Goal: Task Accomplishment & Management: Manage account settings

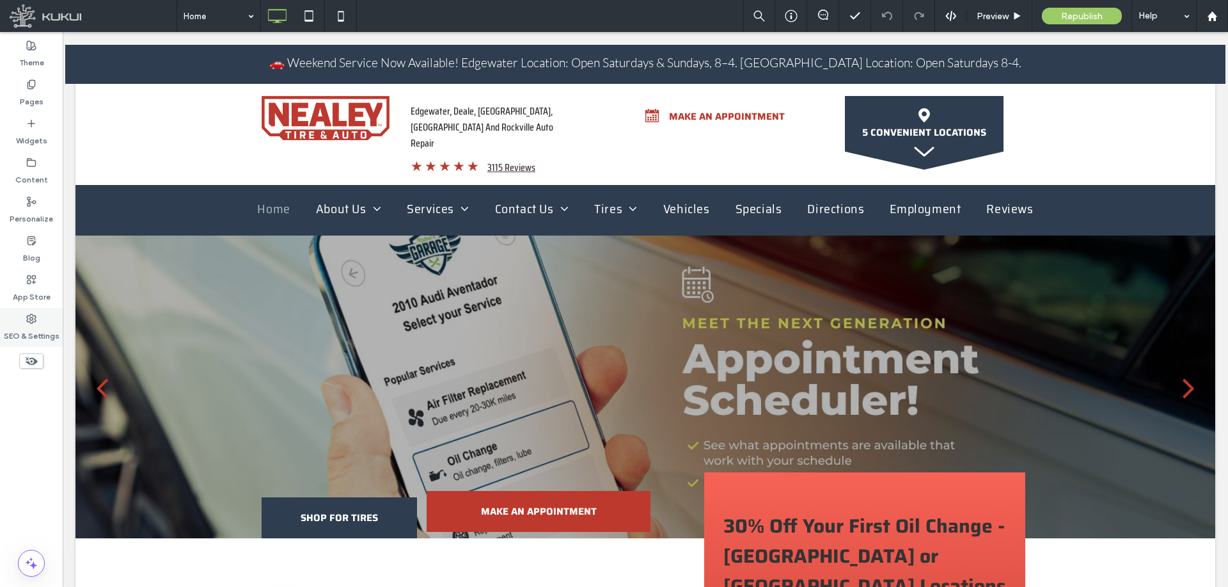
click at [30, 322] on use at bounding box center [31, 318] width 9 height 9
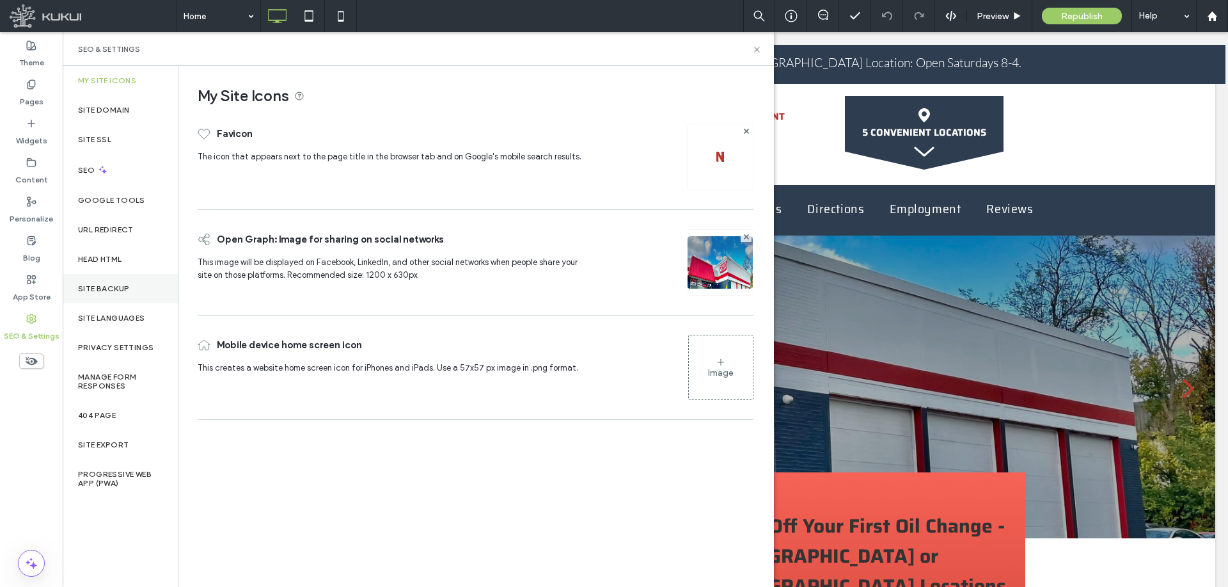
click at [128, 285] on label "Site Backup" at bounding box center [103, 288] width 51 height 9
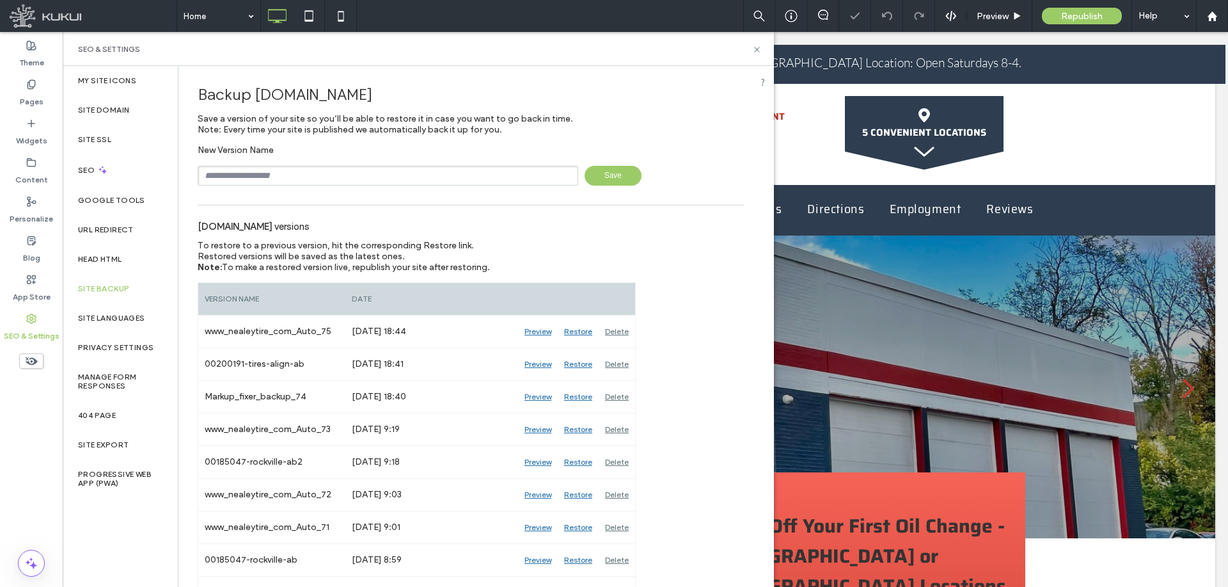
click at [349, 177] on input "text" at bounding box center [388, 176] width 381 height 20
paste input "********"
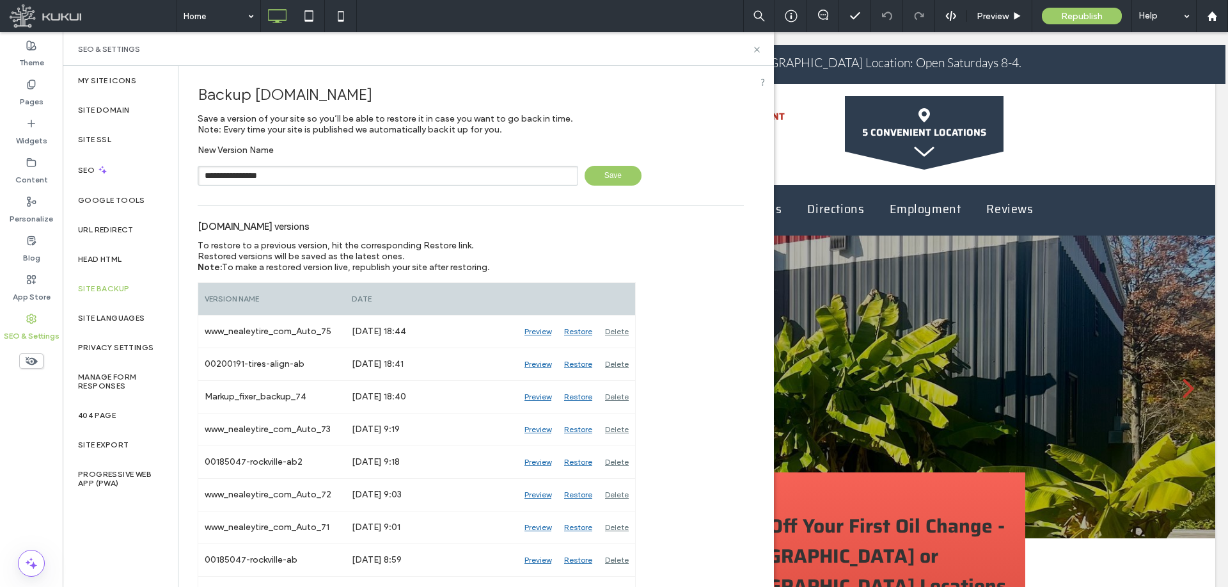
type input "**********"
click at [603, 178] on span "Save" at bounding box center [613, 176] width 57 height 20
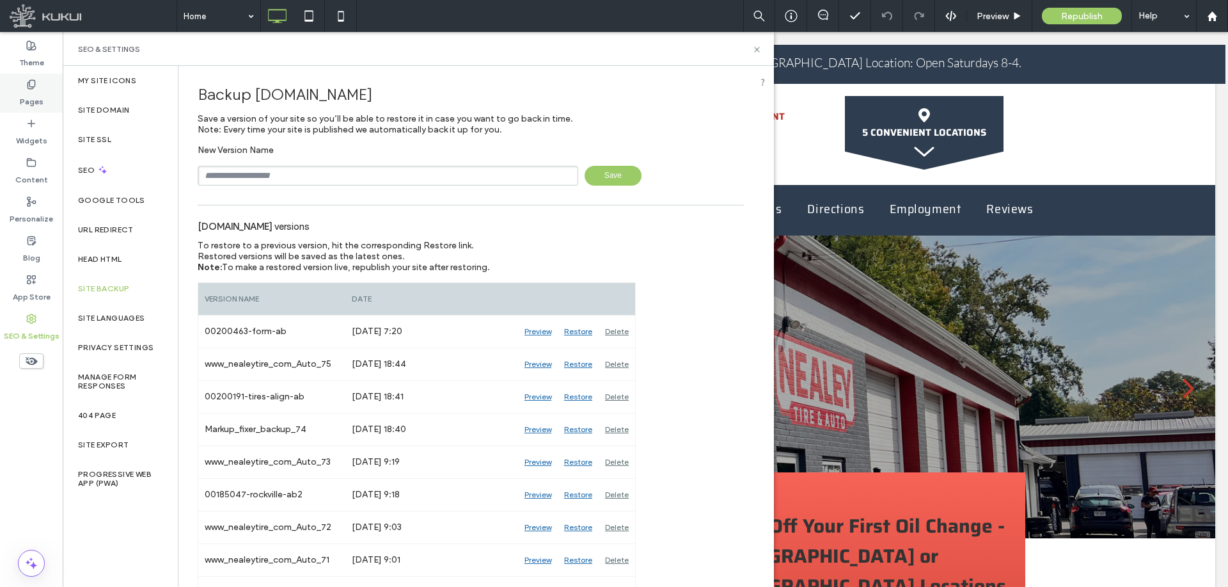
click at [38, 93] on label "Pages" at bounding box center [32, 99] width 24 height 18
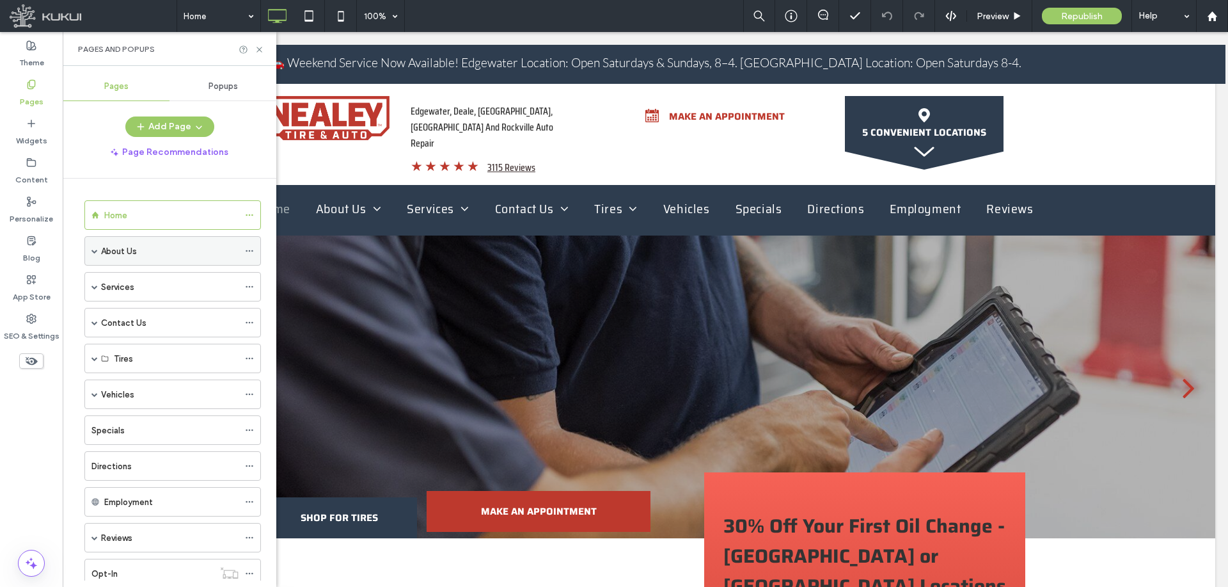
click at [161, 255] on div "About Us" at bounding box center [170, 250] width 138 height 13
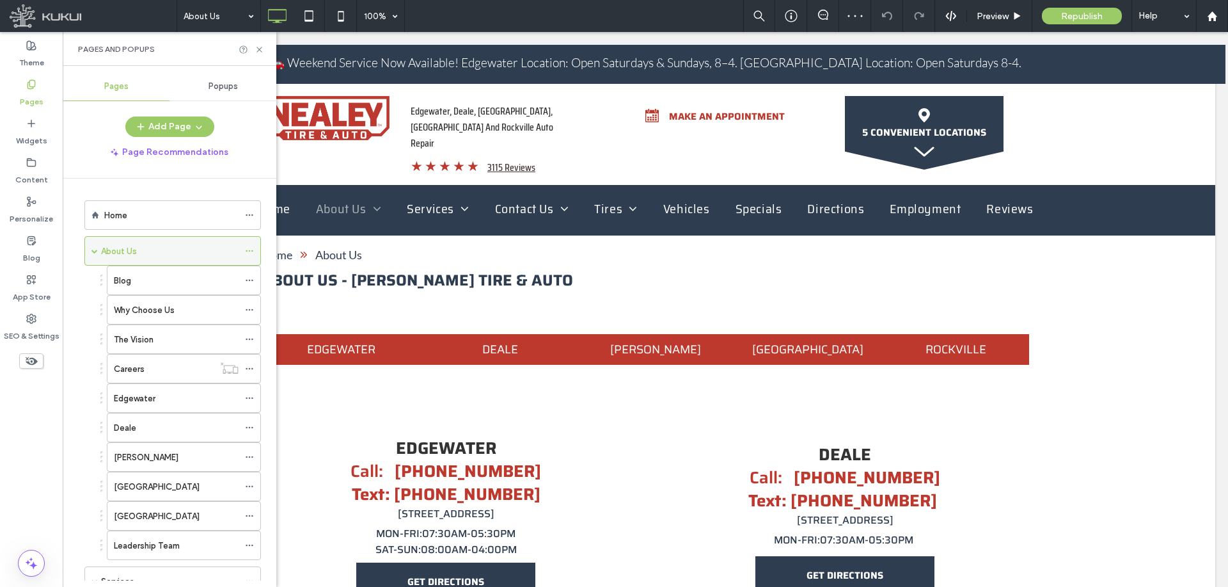
click at [91, 251] on div "About Us" at bounding box center [172, 250] width 177 height 29
click at [93, 251] on span at bounding box center [94, 251] width 6 height 6
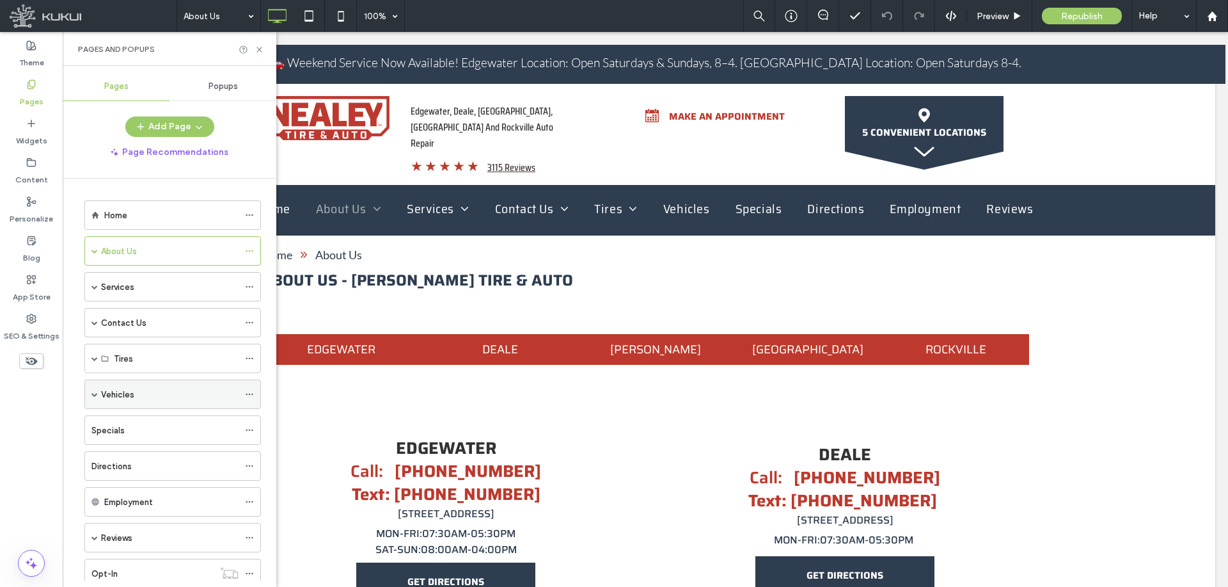
click at [152, 395] on div "Vehicles" at bounding box center [170, 394] width 138 height 13
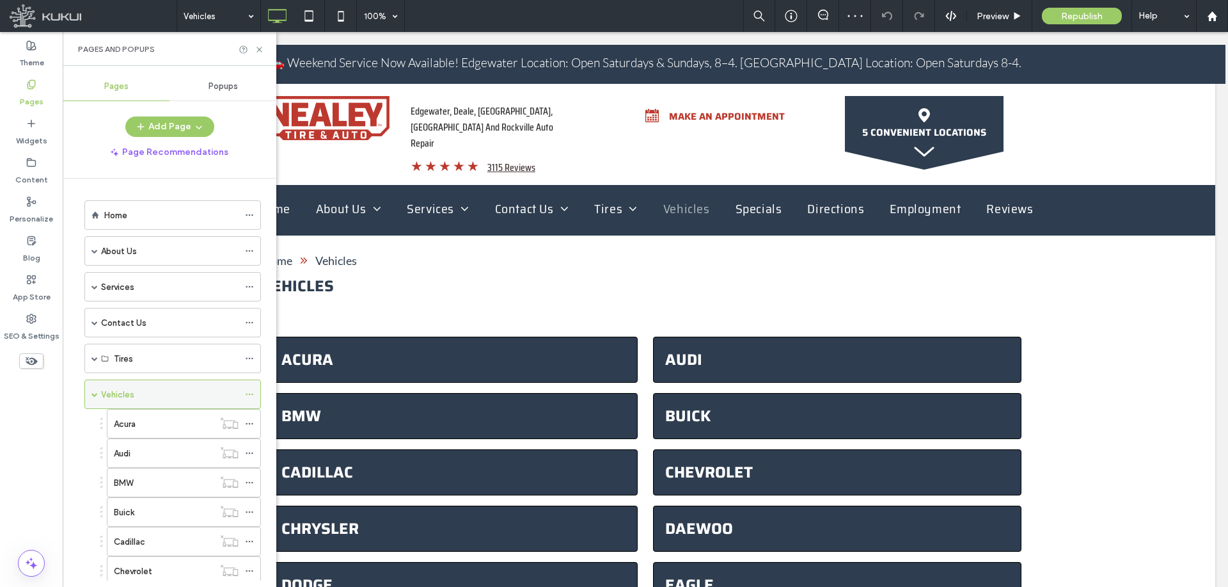
click at [95, 392] on span at bounding box center [94, 394] width 6 height 6
click at [251, 392] on icon at bounding box center [249, 394] width 9 height 9
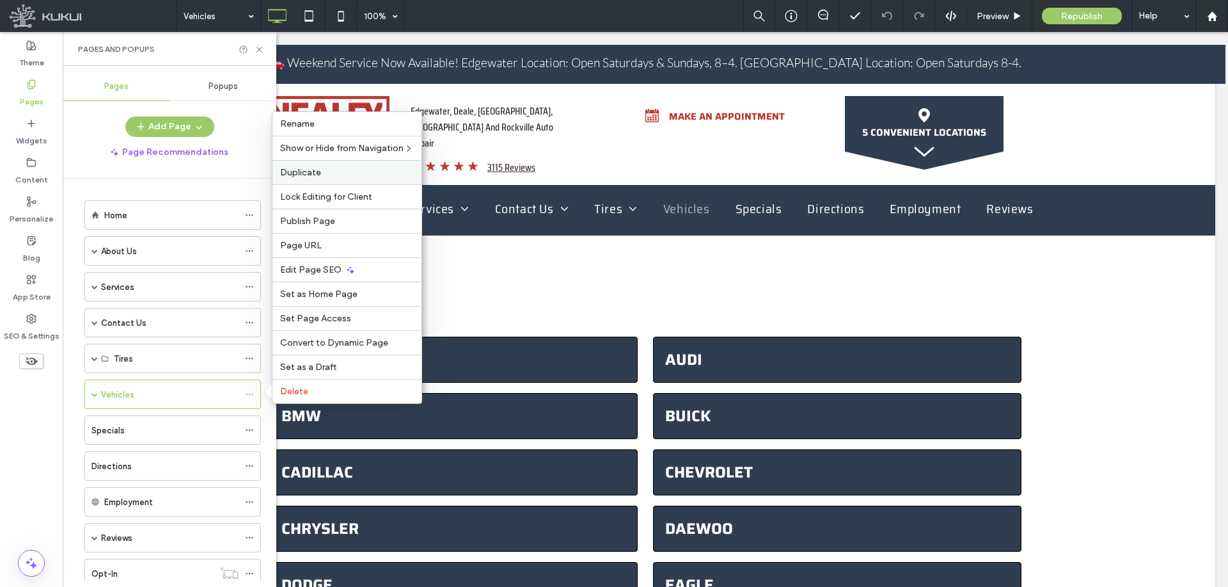
click at [331, 172] on label "Duplicate" at bounding box center [347, 172] width 134 height 11
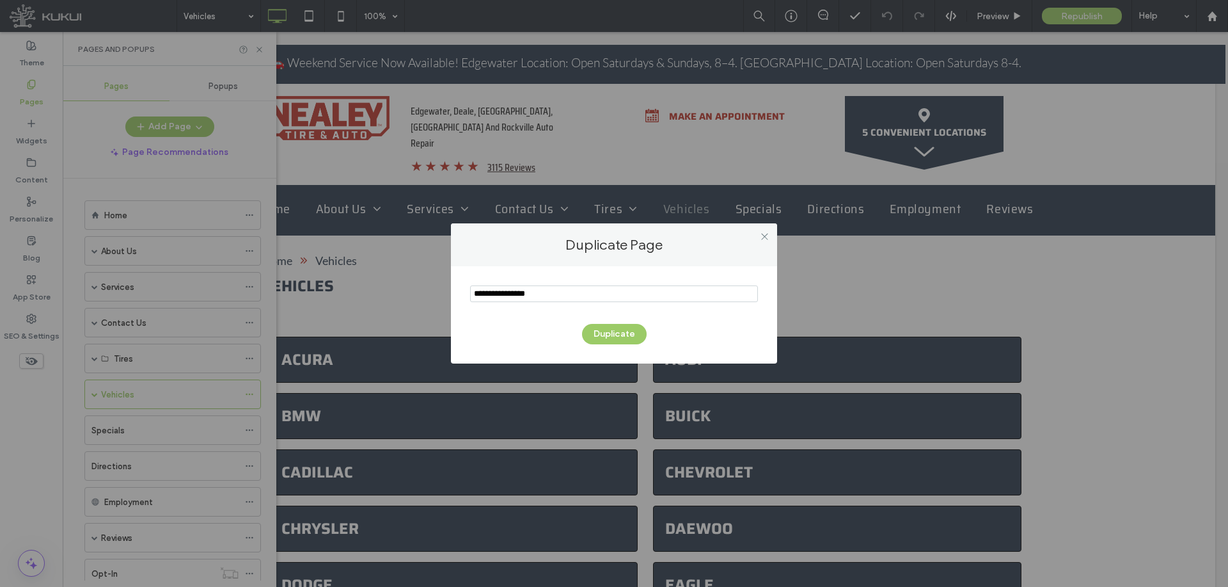
click at [555, 296] on input "notEmpty" at bounding box center [614, 293] width 288 height 17
type input "**********"
click at [602, 329] on button "Duplicate" at bounding box center [614, 334] width 65 height 20
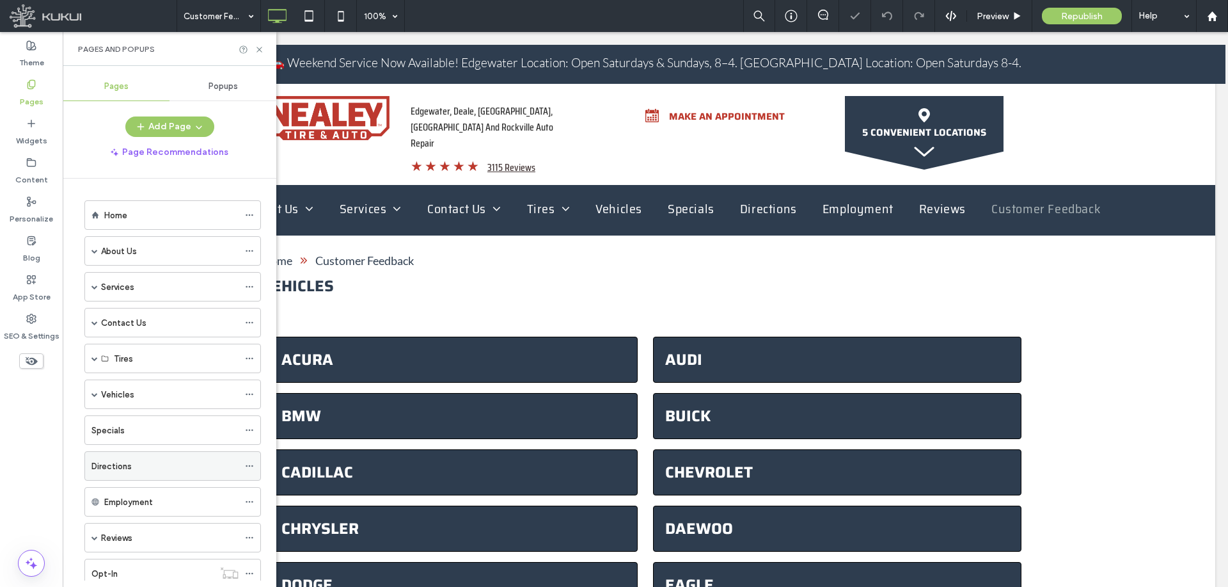
scroll to position [147, 0]
click at [248, 528] on span at bounding box center [249, 533] width 9 height 19
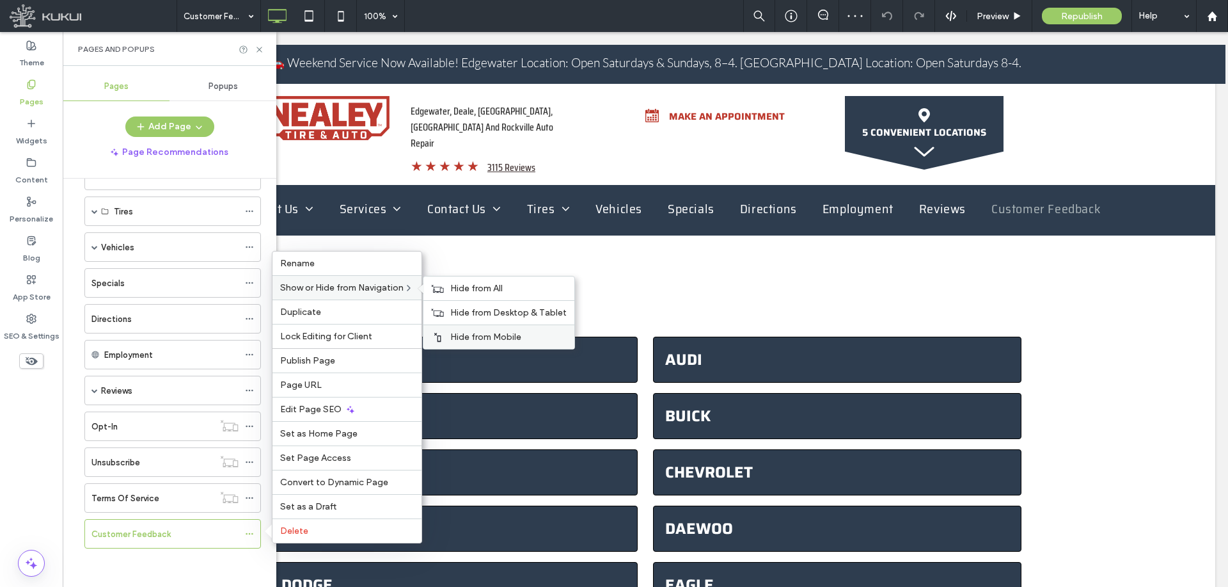
click at [470, 333] on span "Hide from Mobile" at bounding box center [485, 336] width 71 height 11
click at [452, 287] on div "Hide from All" at bounding box center [499, 288] width 151 height 24
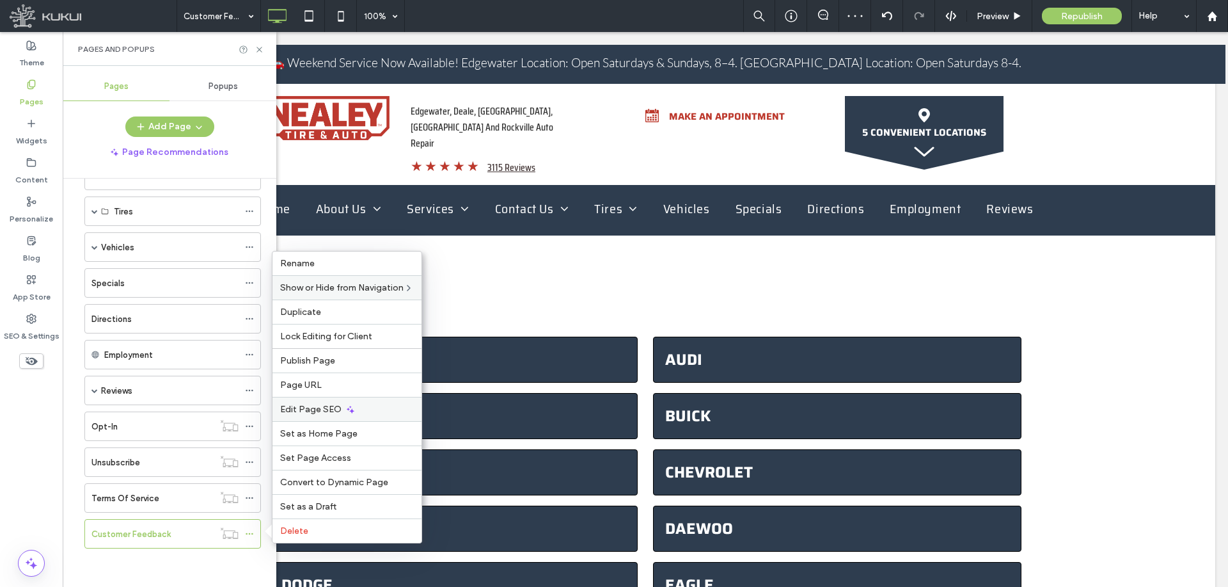
click at [365, 405] on div "Edit Page SEO" at bounding box center [347, 409] width 149 height 24
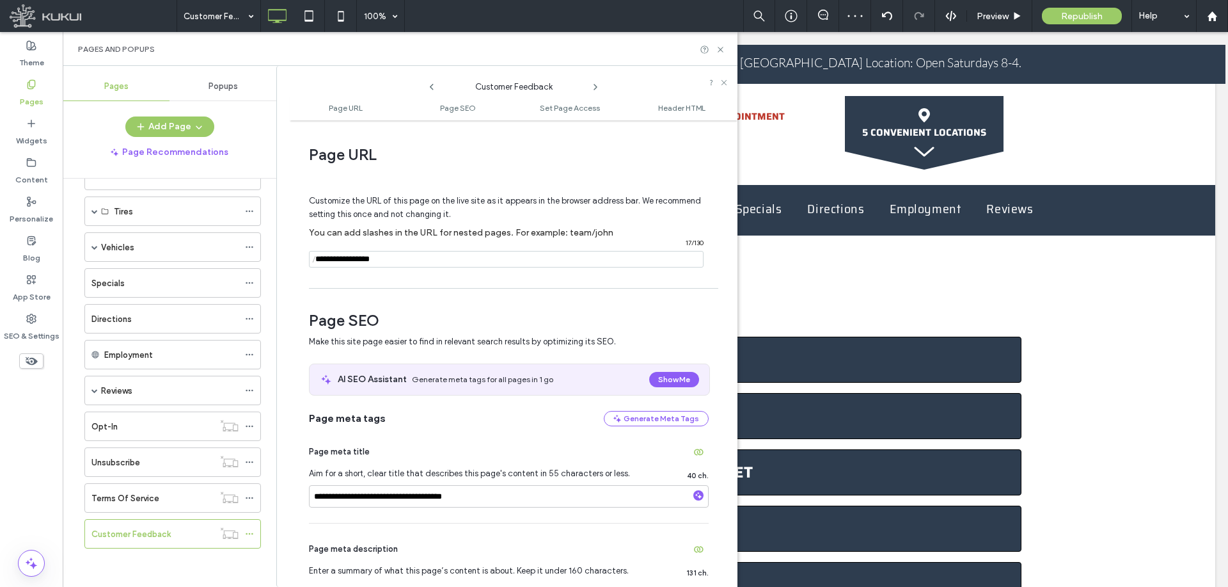
scroll to position [64, 0]
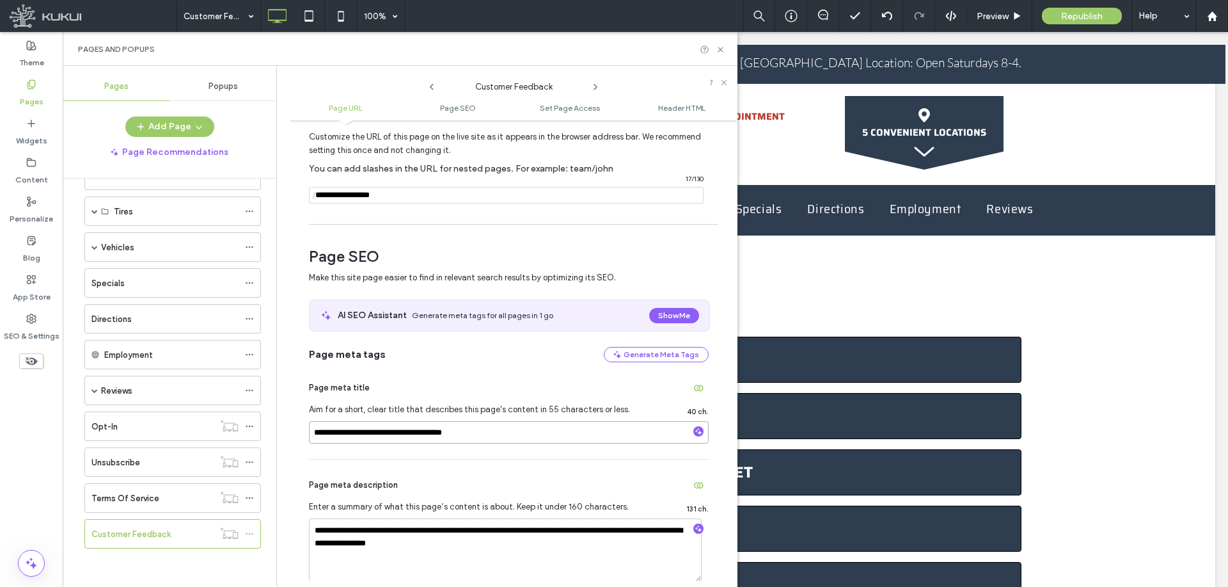
drag, startPoint x: 393, startPoint y: 430, endPoint x: 310, endPoint y: 429, distance: 83.2
click at [310, 429] on input "**********" at bounding box center [509, 432] width 400 height 22
type input "**********"
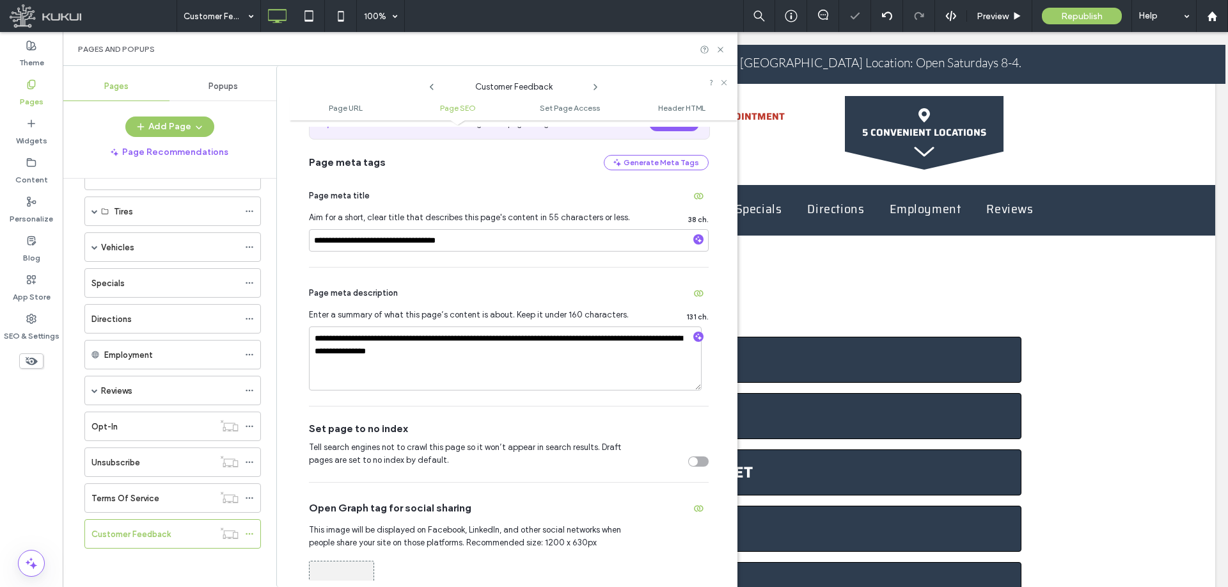
click at [407, 434] on div "Set page to no index" at bounding box center [509, 429] width 400 height 14
click at [443, 345] on textarea "**********" at bounding box center [505, 358] width 393 height 64
click at [692, 459] on div "toggle" at bounding box center [698, 461] width 20 height 10
click at [393, 299] on span "Page meta description" at bounding box center [353, 293] width 89 height 13
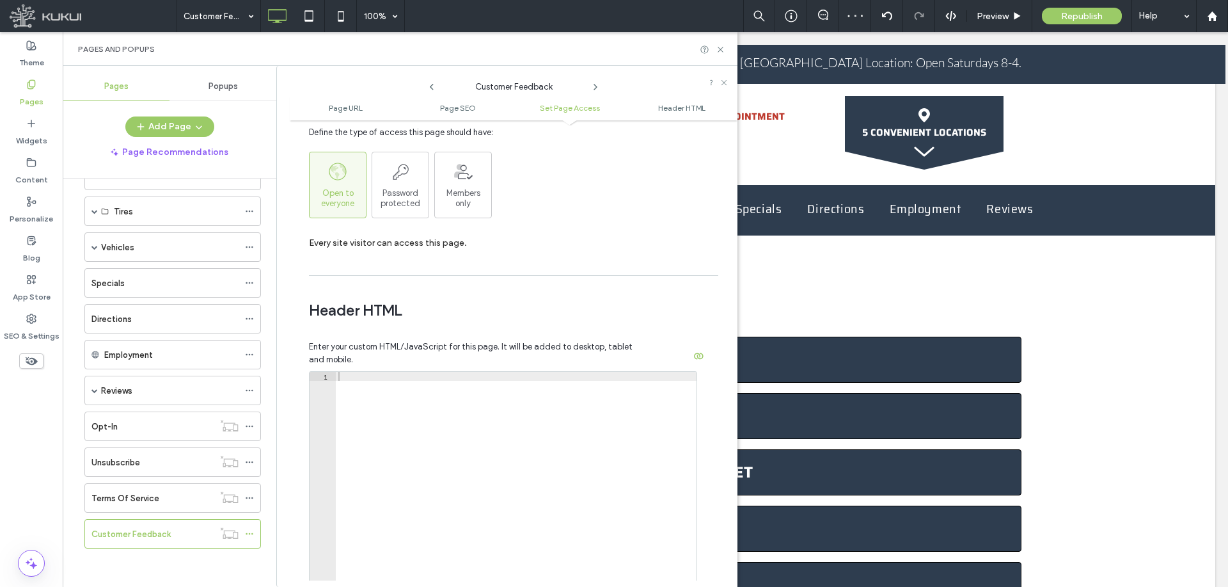
scroll to position [1280, 0]
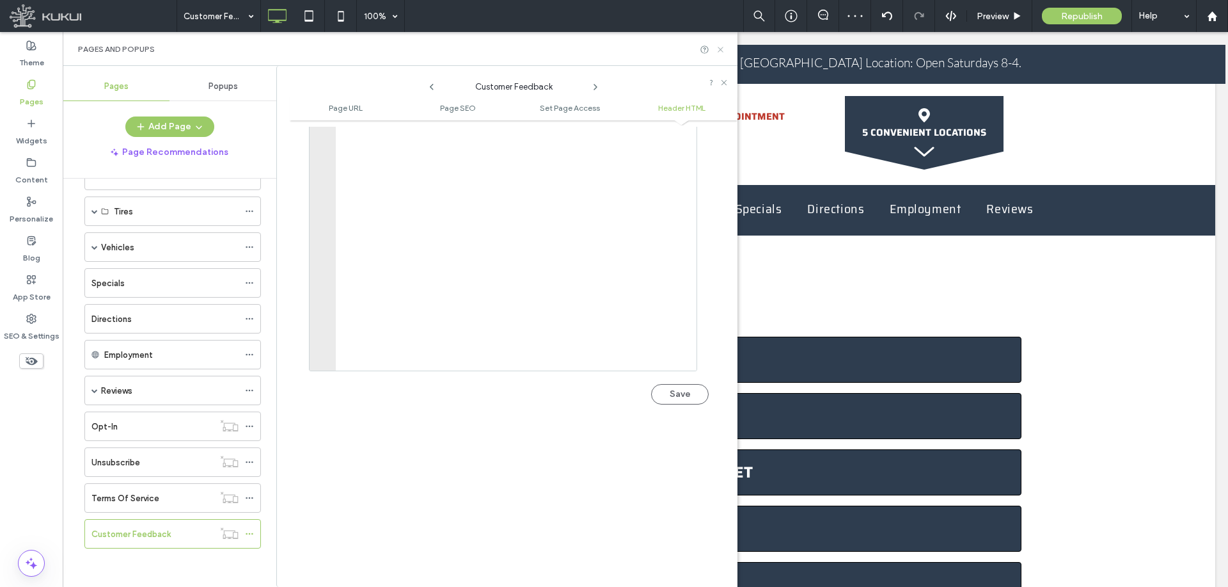
drag, startPoint x: 717, startPoint y: 49, endPoint x: 512, endPoint y: 204, distance: 257.1
click at [717, 49] on icon at bounding box center [721, 50] width 10 height 10
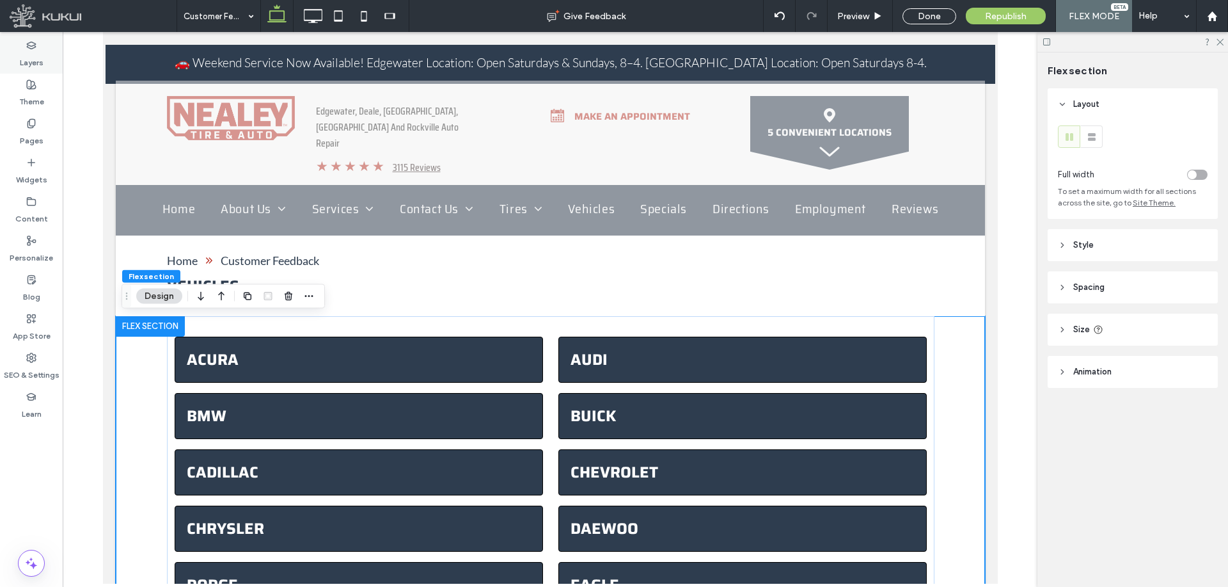
click at [33, 62] on label "Layers" at bounding box center [32, 60] width 24 height 18
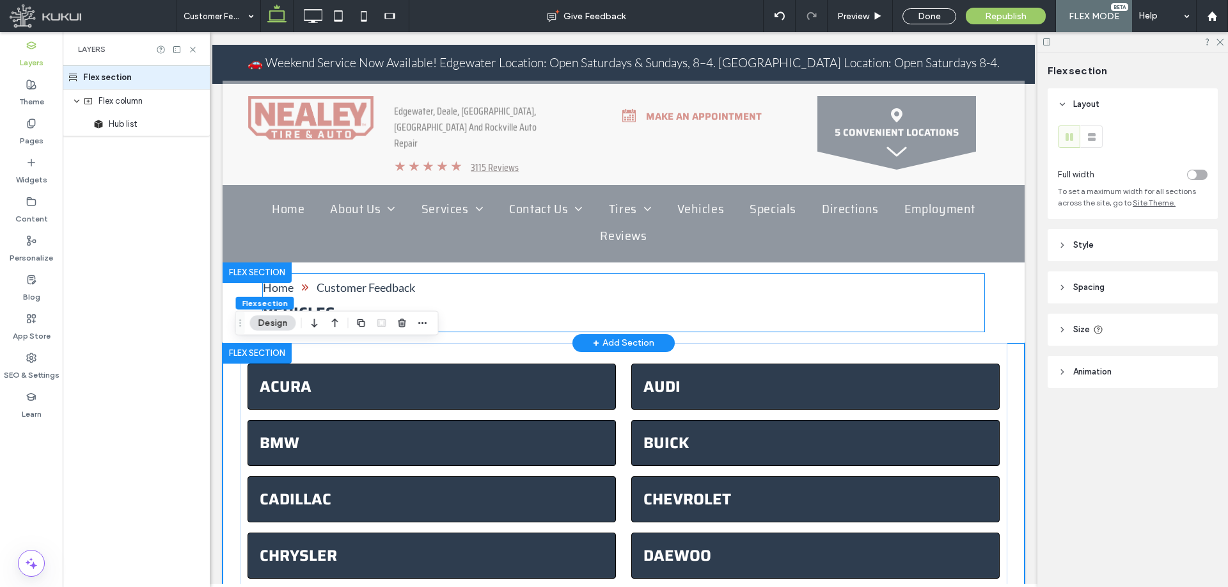
click at [463, 315] on h2 "vehicles" at bounding box center [624, 313] width 722 height 24
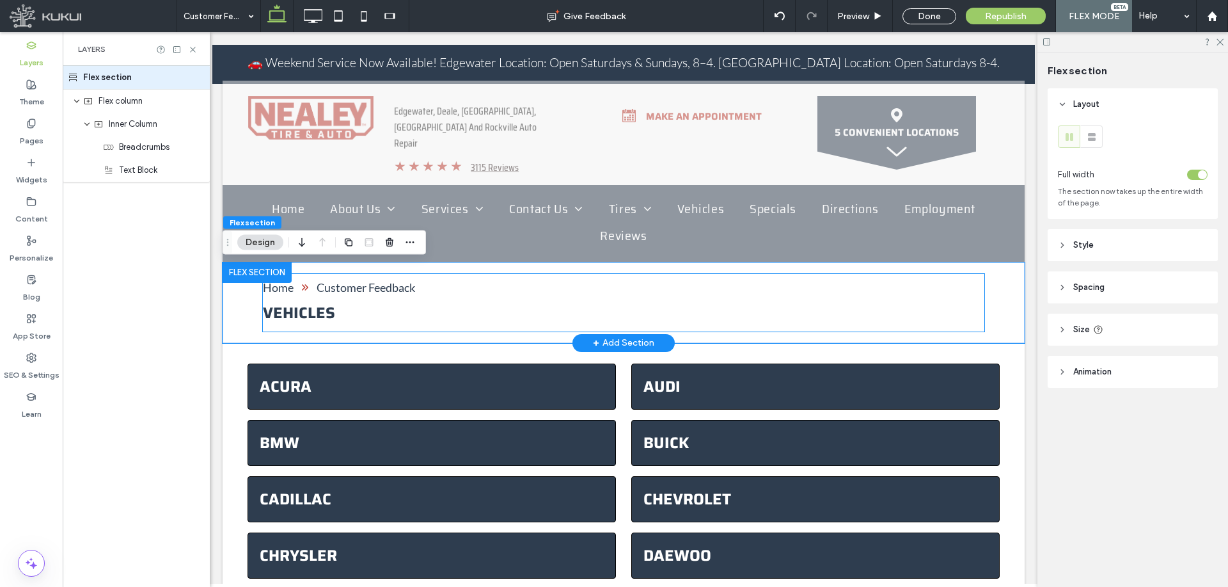
click at [322, 312] on span "vehicles" at bounding box center [299, 313] width 72 height 24
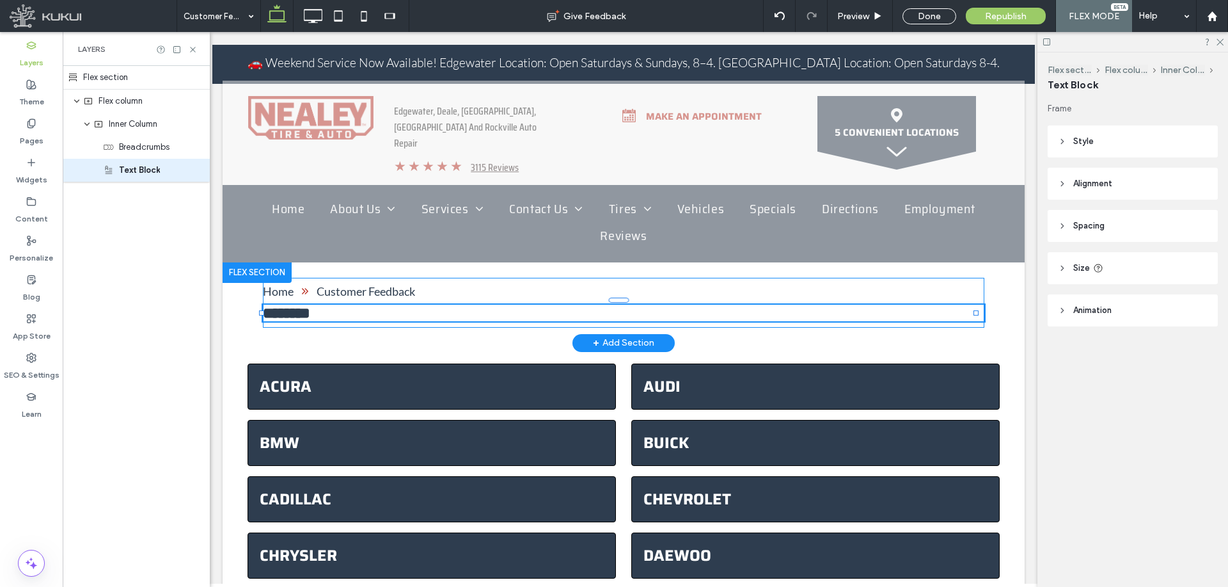
type input "*****"
type input "**"
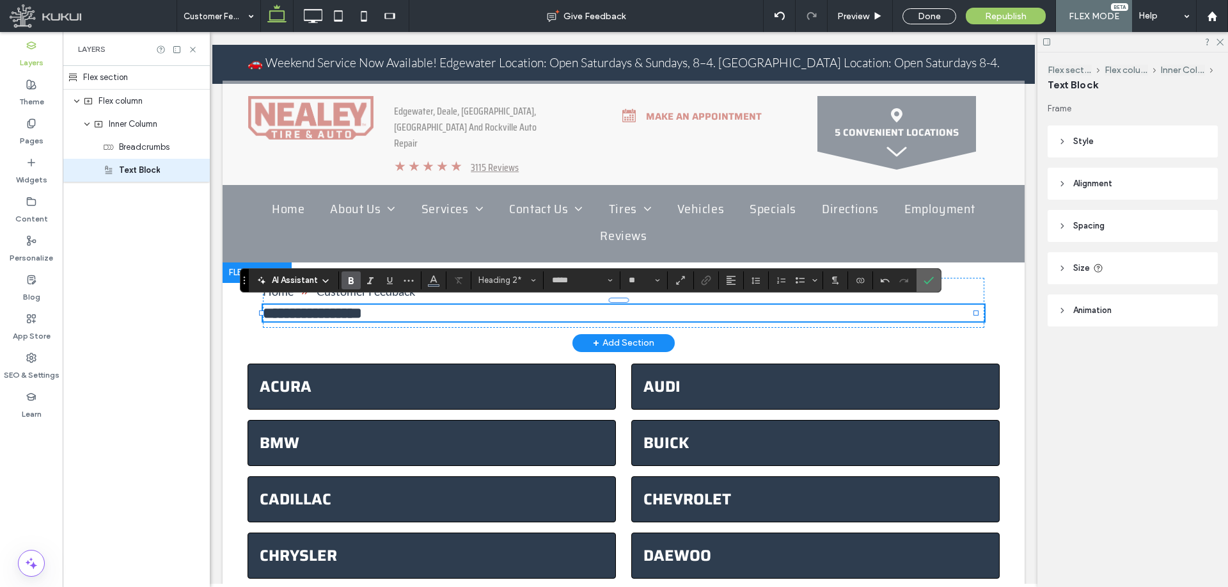
click at [937, 281] on label "Confirm" at bounding box center [928, 280] width 19 height 23
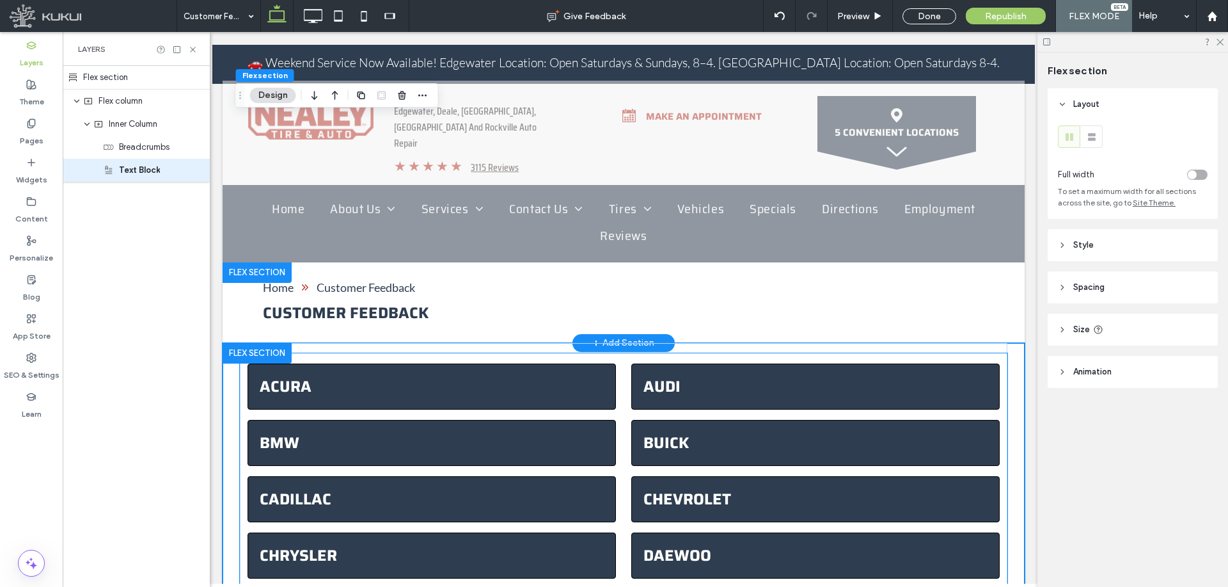
scroll to position [312, 0]
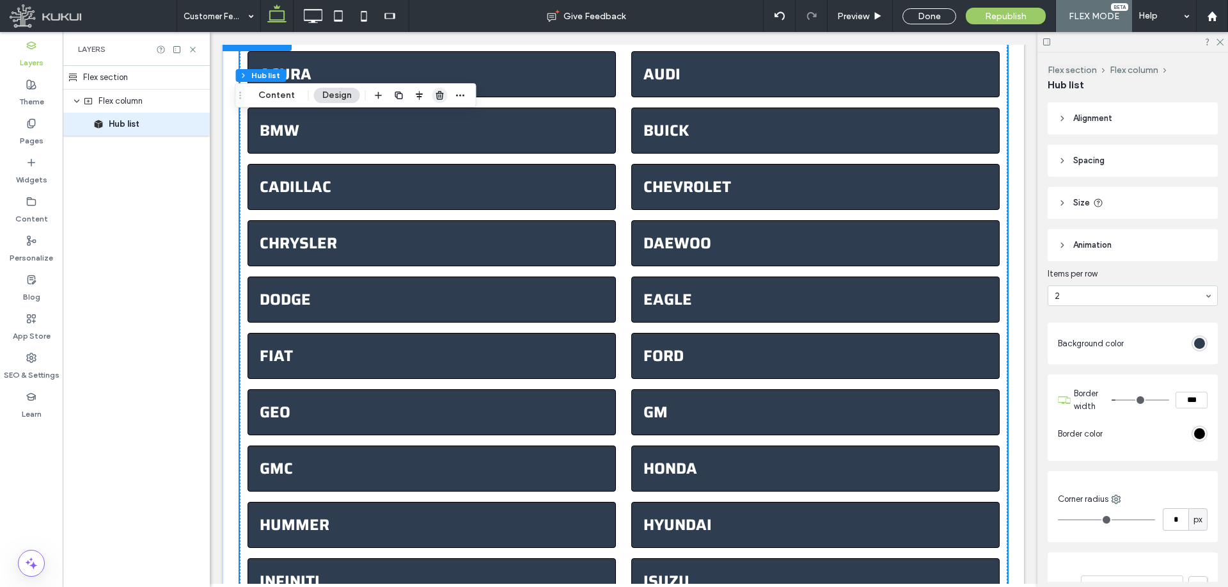
click at [436, 98] on icon "button" at bounding box center [440, 95] width 10 height 10
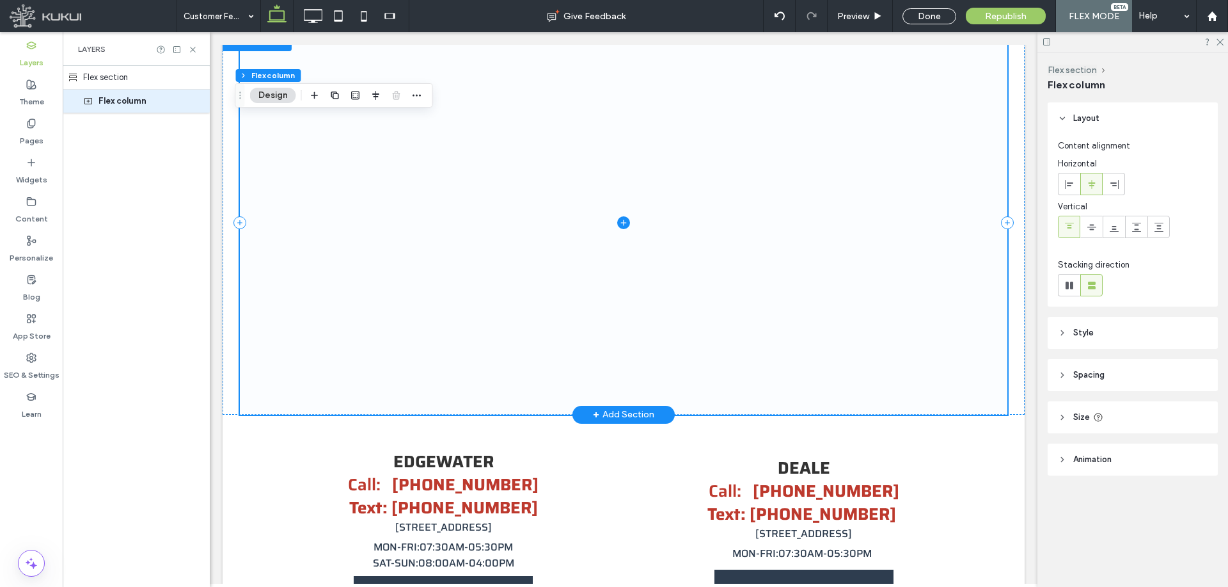
click at [441, 200] on span at bounding box center [624, 223] width 768 height 384
click at [313, 99] on icon "button" at bounding box center [315, 95] width 10 height 10
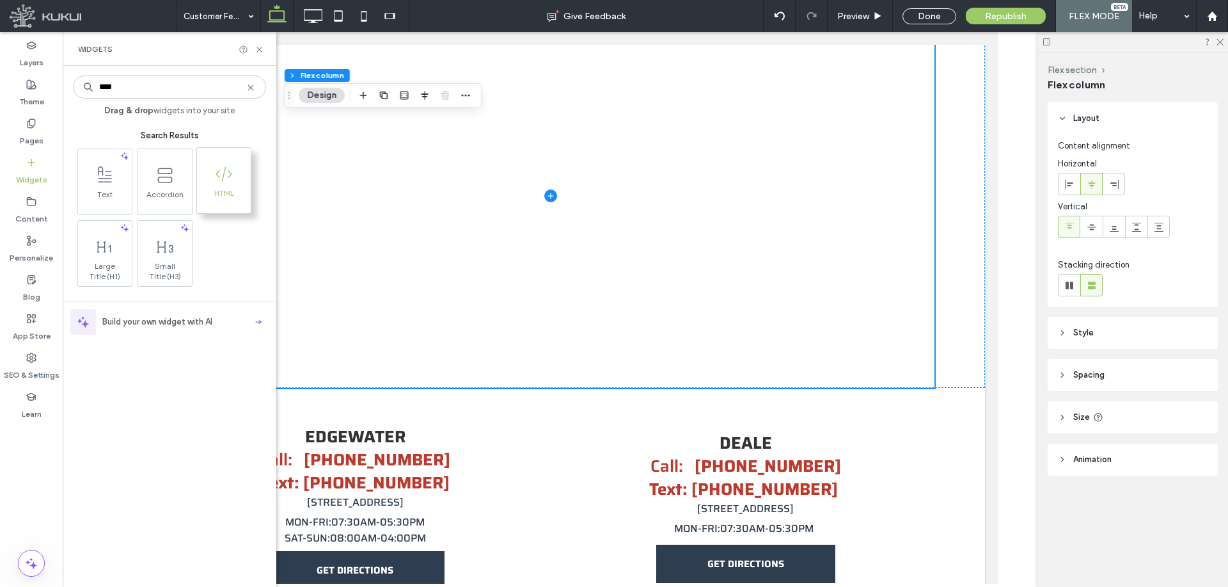
type input "****"
click at [222, 186] on span at bounding box center [224, 173] width 54 height 29
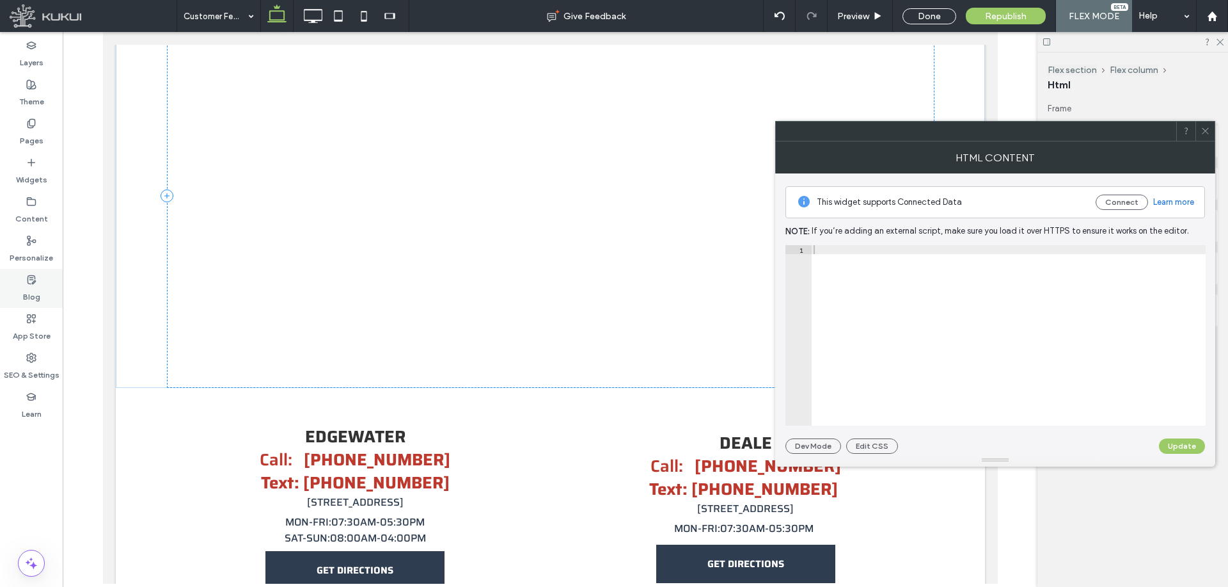
scroll to position [26, 0]
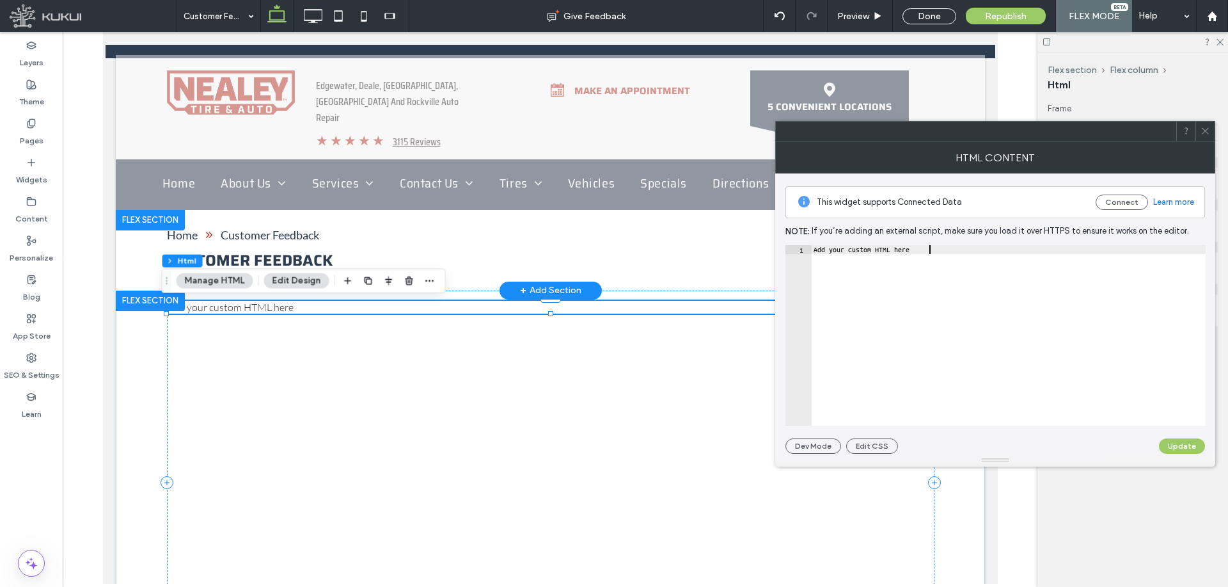
click at [897, 328] on div "Add your custom HTML here" at bounding box center [1008, 344] width 395 height 198
paste textarea "**********"
type textarea "**********"
click at [1174, 443] on button "Update" at bounding box center [1182, 445] width 46 height 15
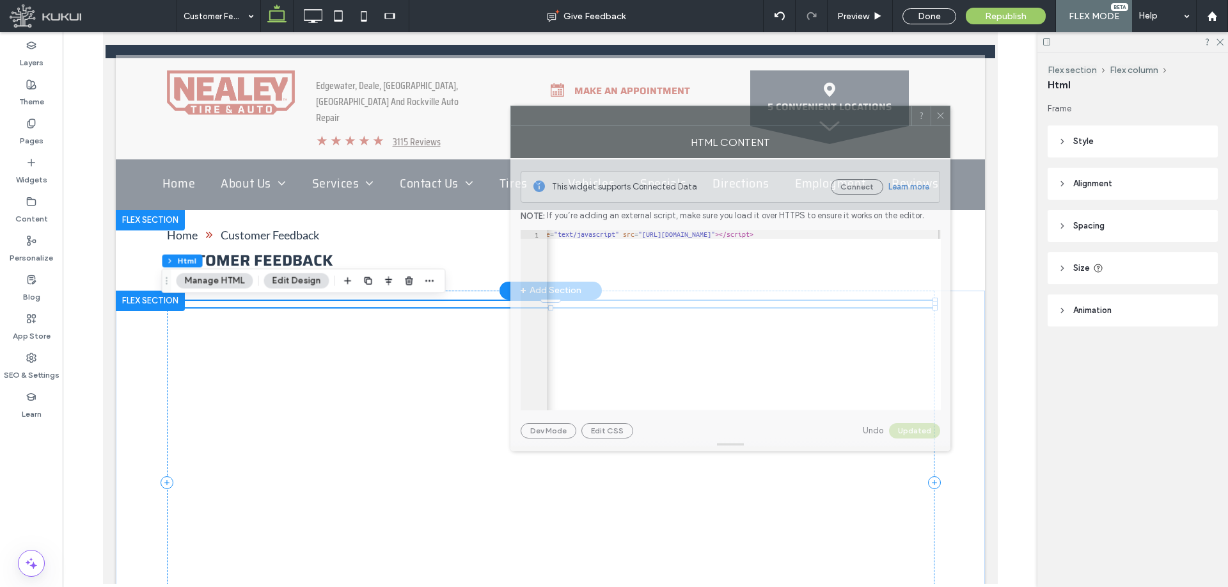
drag, startPoint x: 1022, startPoint y: 138, endPoint x: 756, endPoint y: 123, distance: 265.9
click at [756, 123] on div at bounding box center [711, 115] width 400 height 19
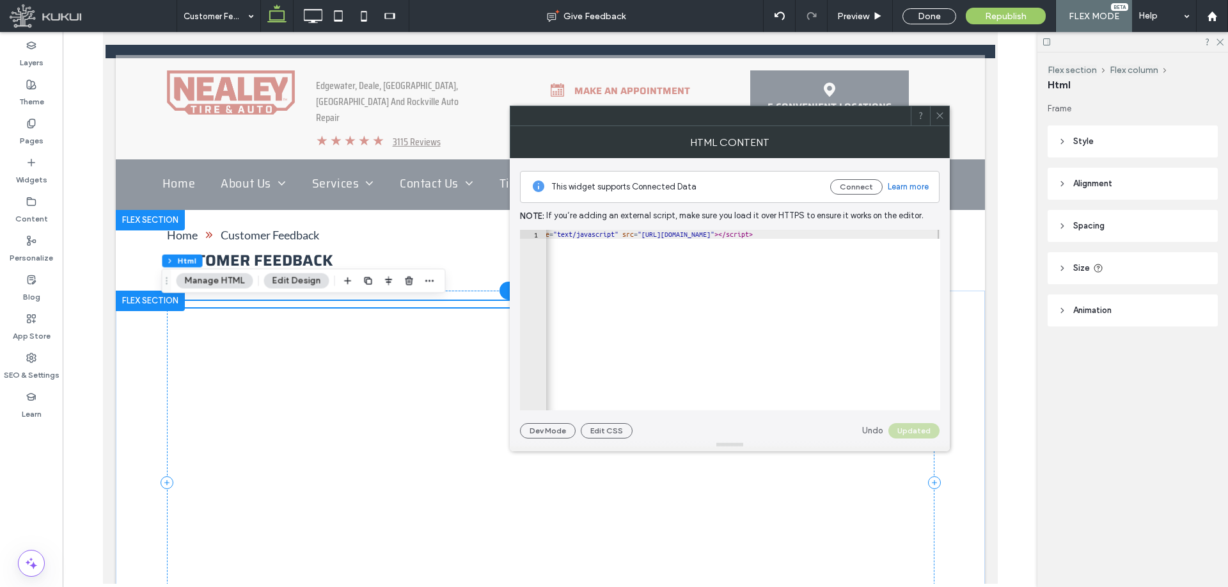
click at [942, 115] on icon at bounding box center [940, 116] width 10 height 10
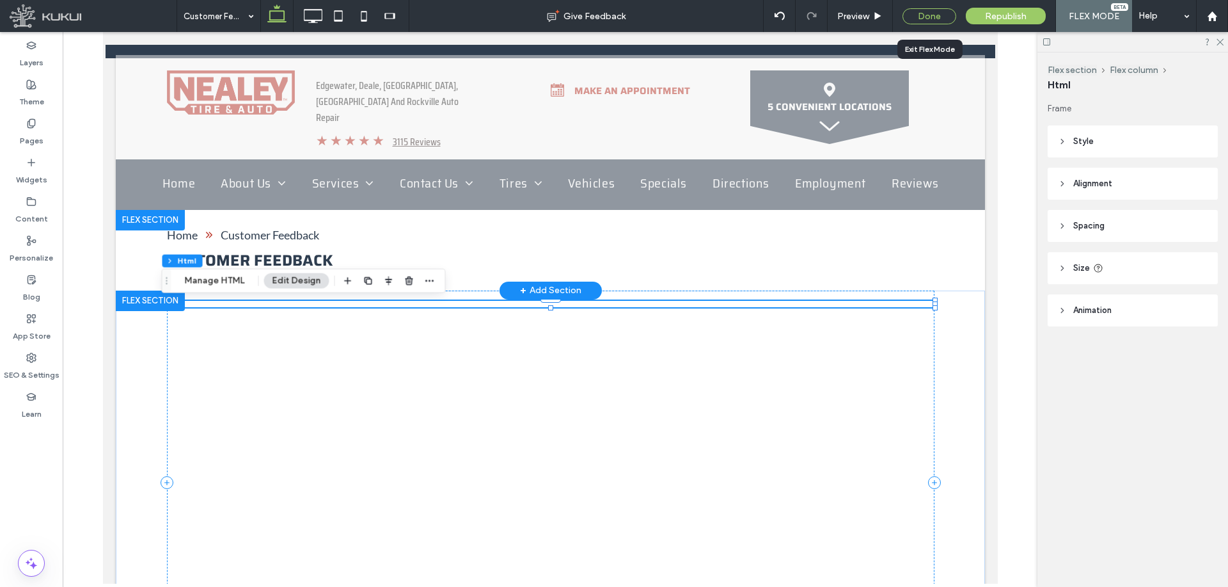
click at [930, 18] on div "Done" at bounding box center [930, 16] width 54 height 16
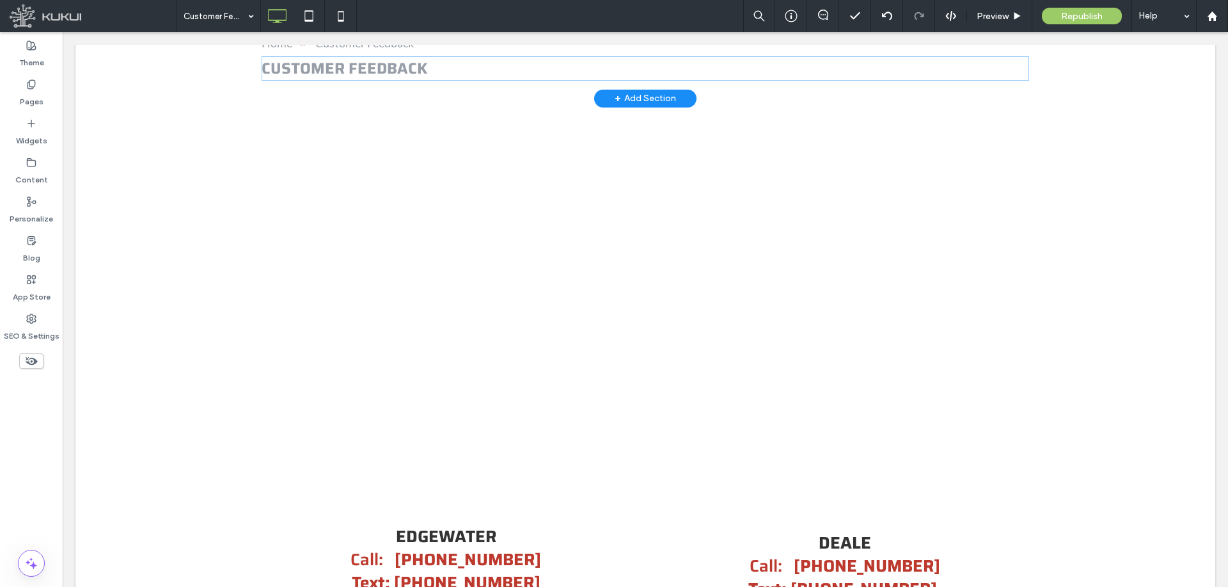
scroll to position [26, 0]
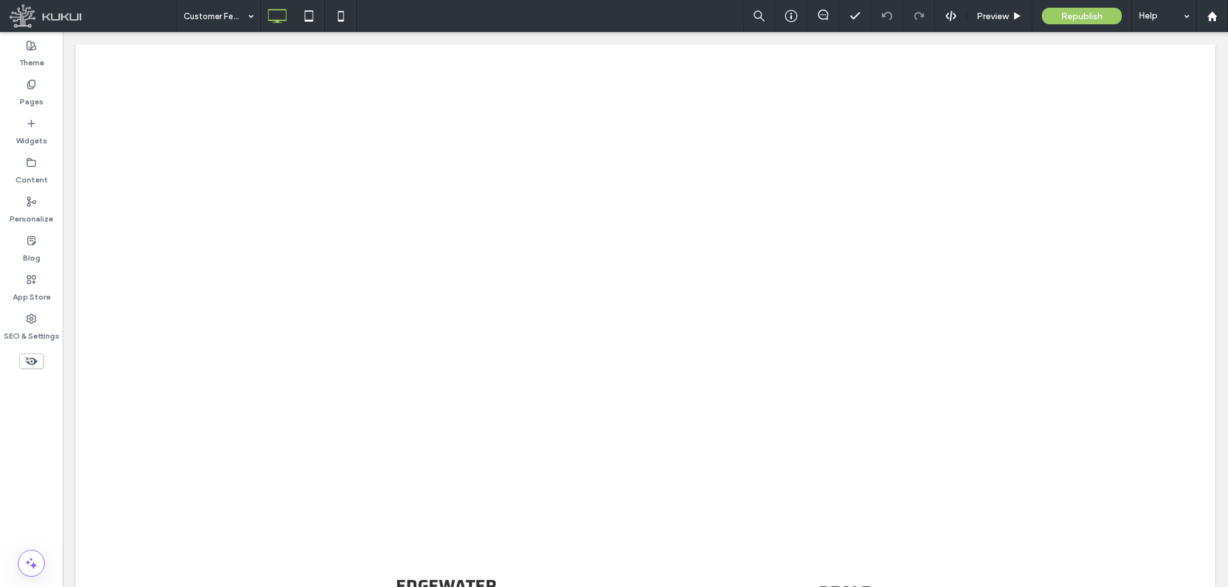
scroll to position [4222, 0]
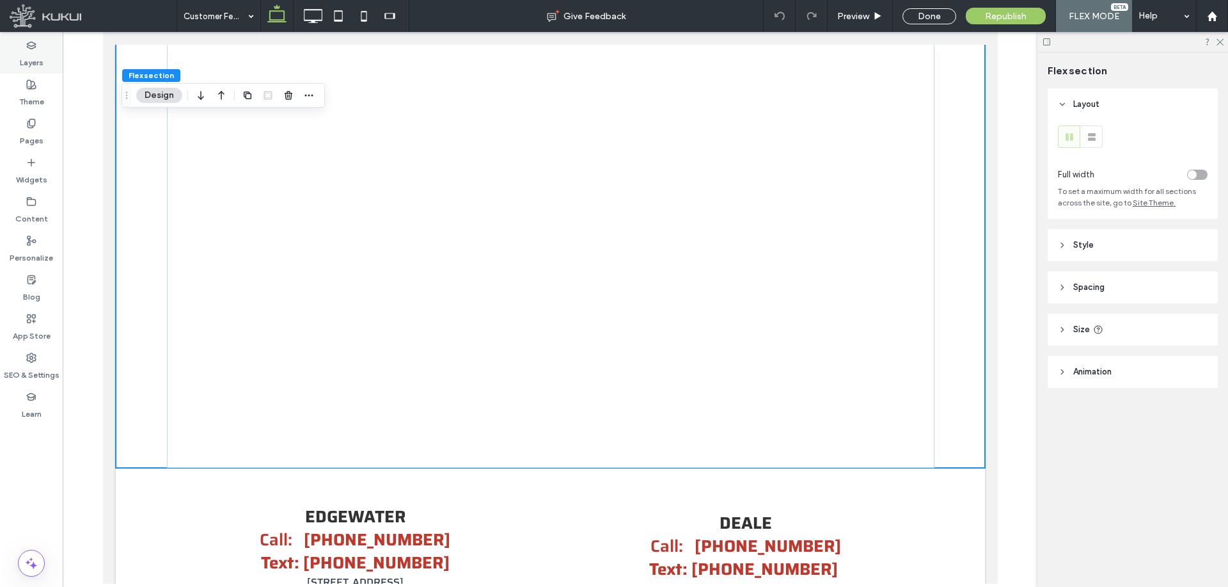
click at [47, 43] on div "Layers" at bounding box center [31, 54] width 63 height 39
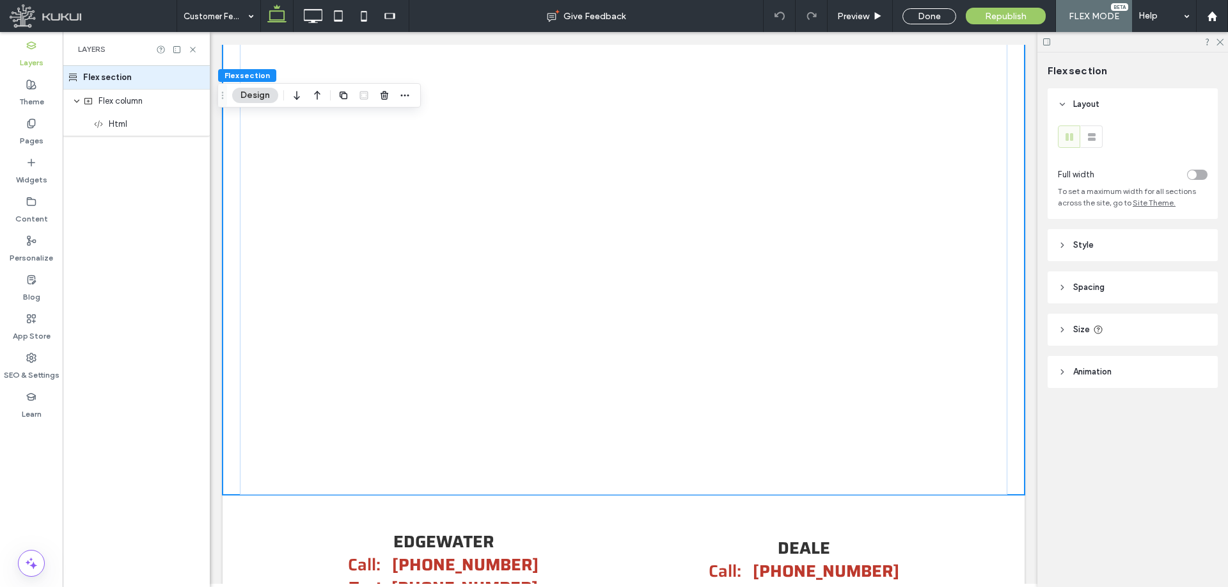
scroll to position [4249, 0]
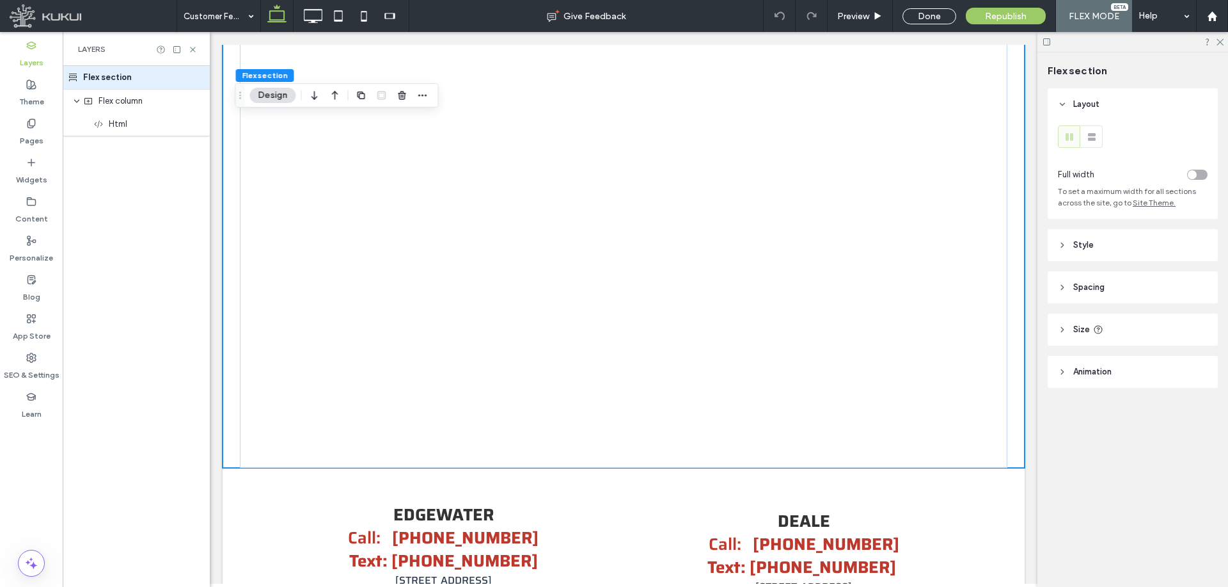
click at [1146, 336] on header "Size" at bounding box center [1133, 329] width 170 height 32
click at [1171, 366] on input "***" at bounding box center [1176, 362] width 26 height 22
type input "****"
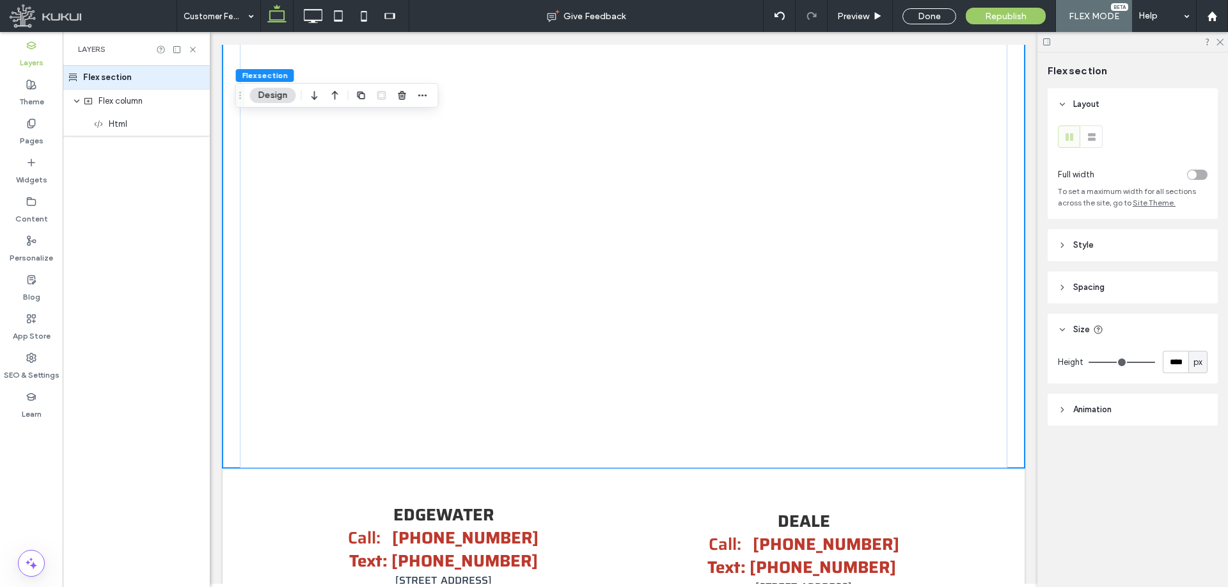
click at [1155, 361] on input "range" at bounding box center [1122, 361] width 67 height 1
click at [420, 97] on icon "button" at bounding box center [423, 95] width 10 height 10
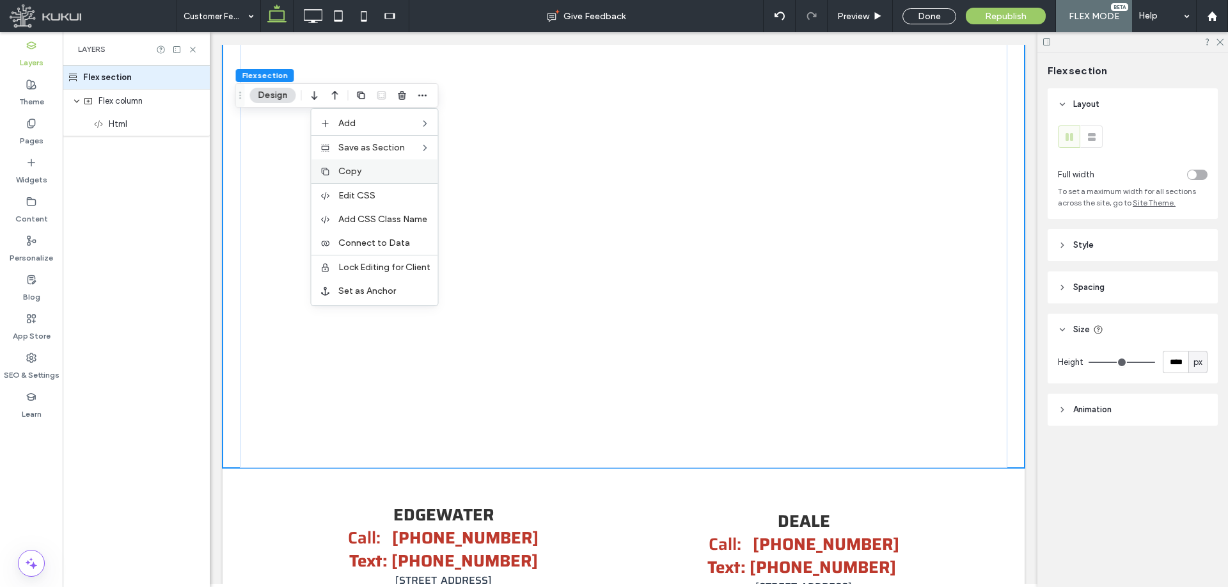
drag, startPoint x: 365, startPoint y: 177, endPoint x: 197, endPoint y: 115, distance: 178.5
click at [365, 177] on div "Copy" at bounding box center [375, 171] width 127 height 24
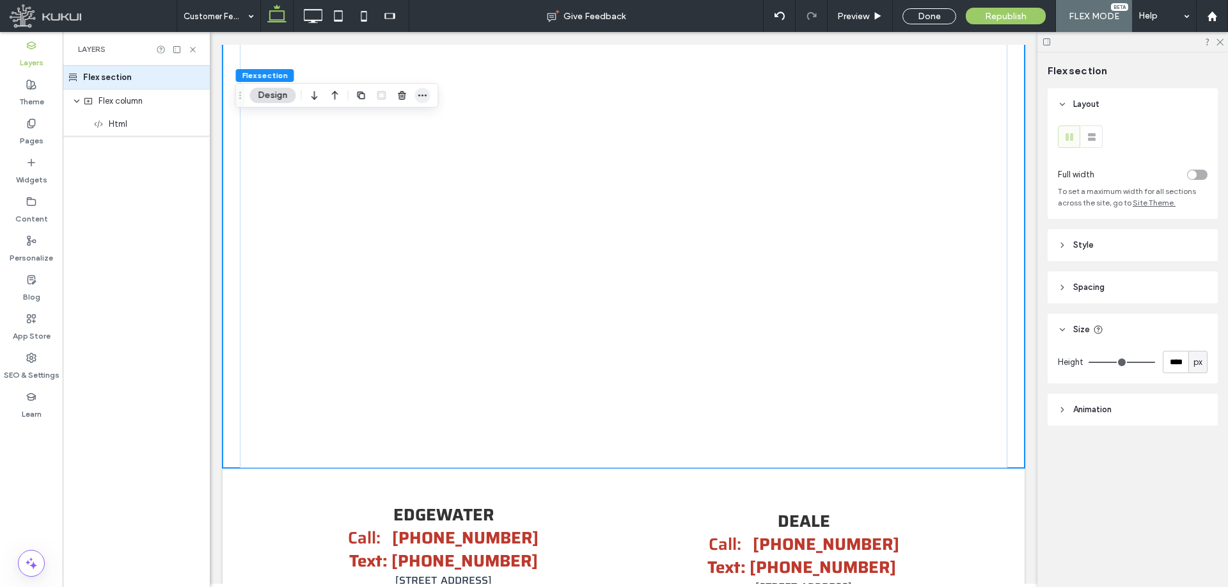
click at [425, 96] on icon "button" at bounding box center [423, 95] width 10 height 10
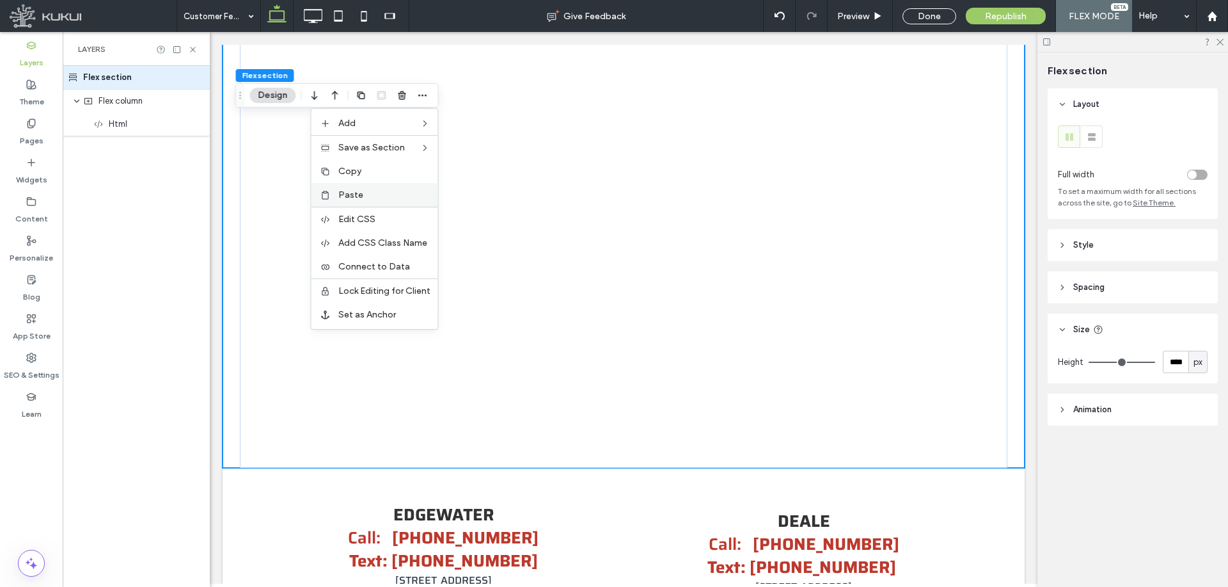
click at [361, 193] on span "Paste" at bounding box center [350, 194] width 25 height 11
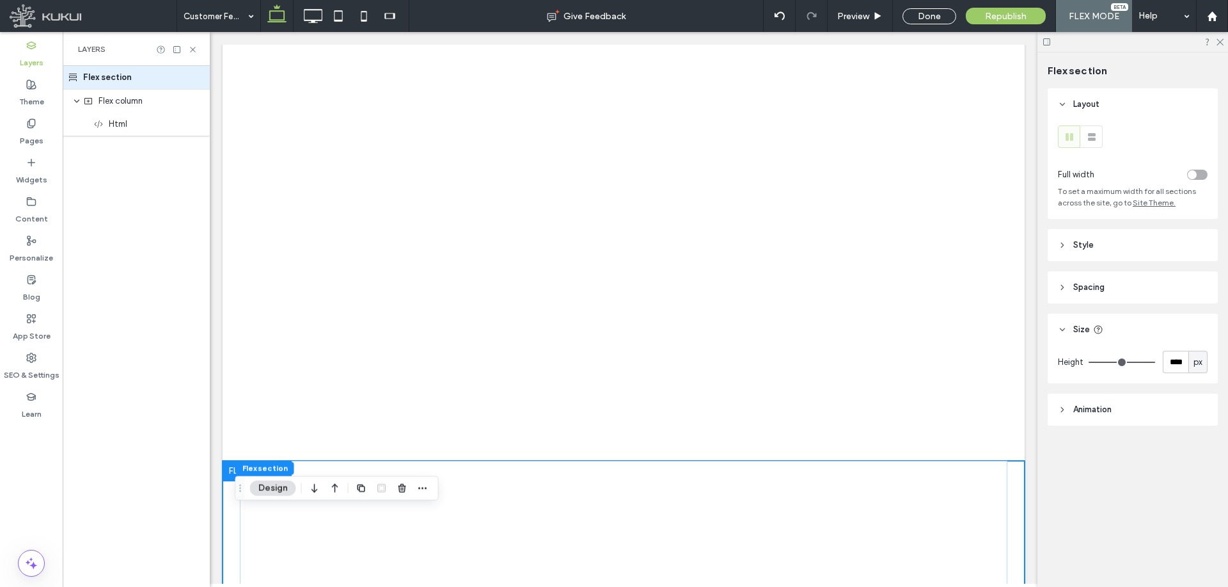
scroll to position [4320, 0]
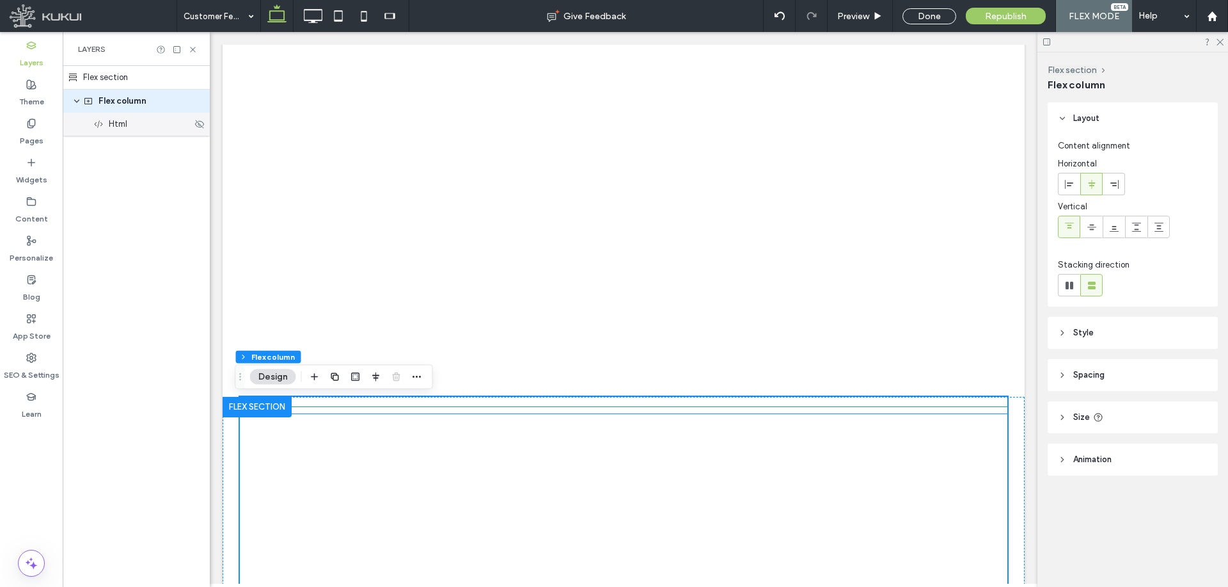
click at [125, 118] on span "Html" at bounding box center [118, 124] width 19 height 13
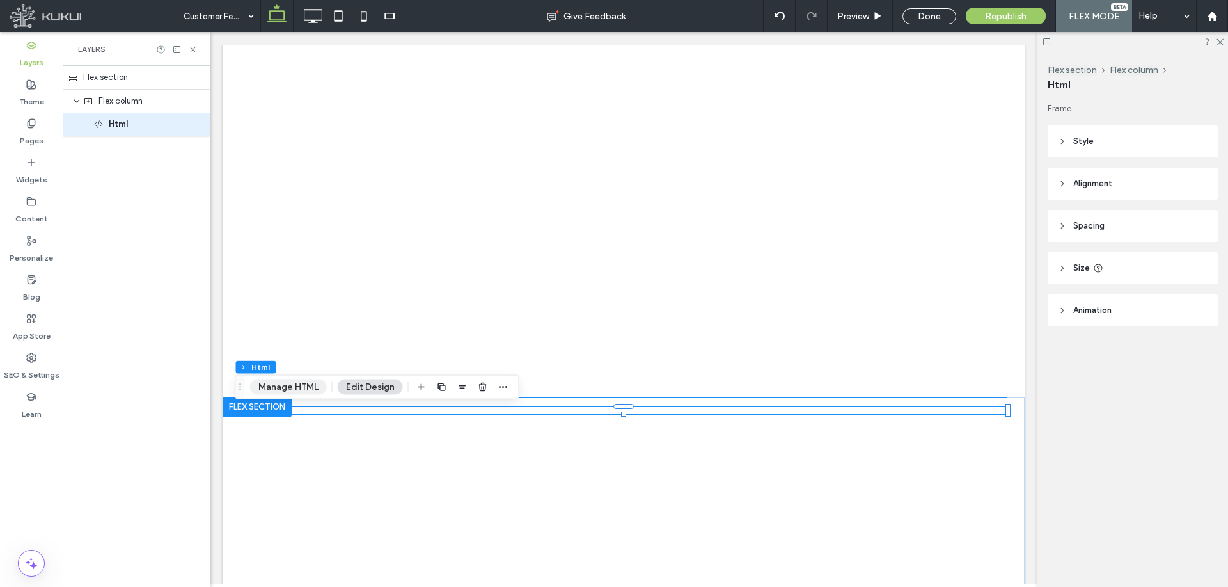
click at [310, 388] on button "Manage HTML" at bounding box center [288, 386] width 77 height 15
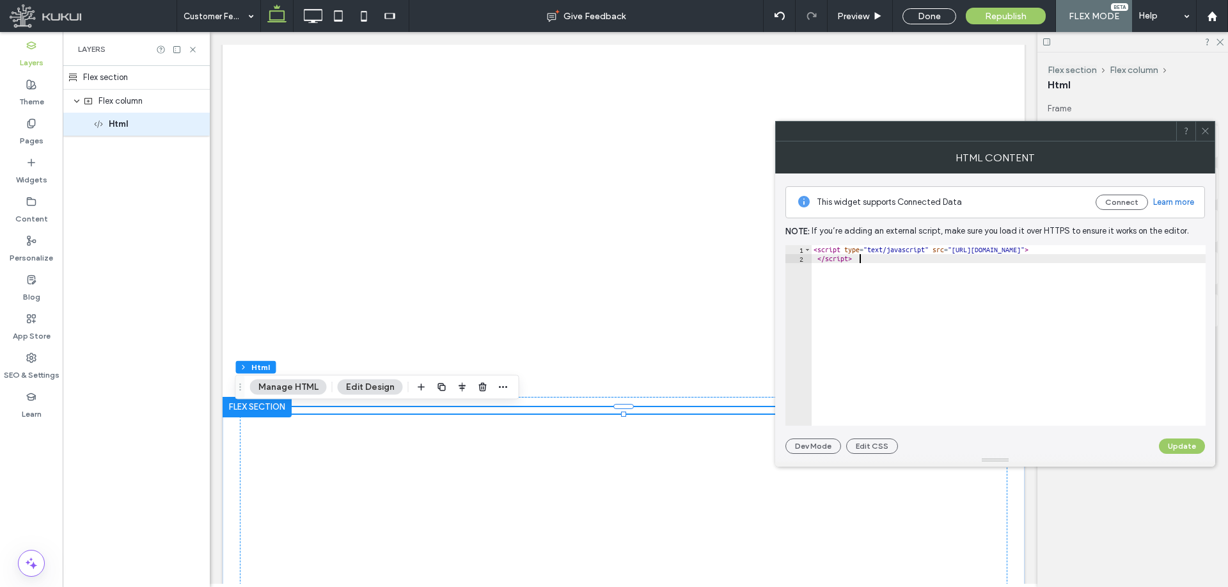
click at [1069, 312] on div "< script type = "text/javascript" src = "[URL][DOMAIN_NAME]" > </ script >" at bounding box center [1010, 344] width 398 height 198
type textarea "**********"
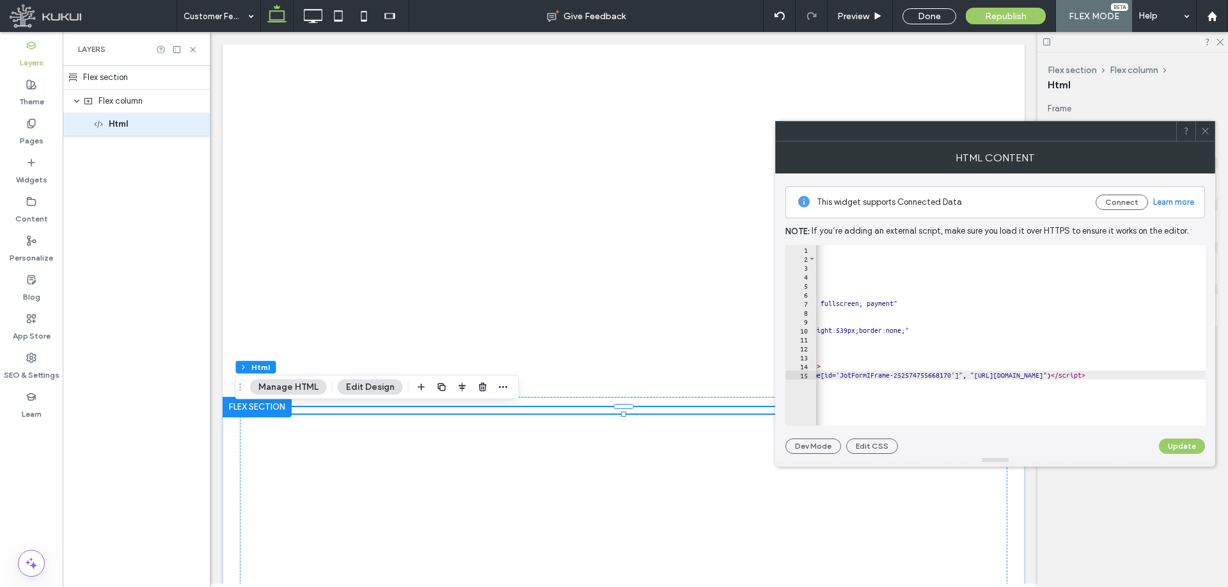
scroll to position [0, 174]
click at [1187, 454] on div at bounding box center [995, 460] width 440 height 13
click at [1170, 445] on button "Update" at bounding box center [1182, 445] width 46 height 15
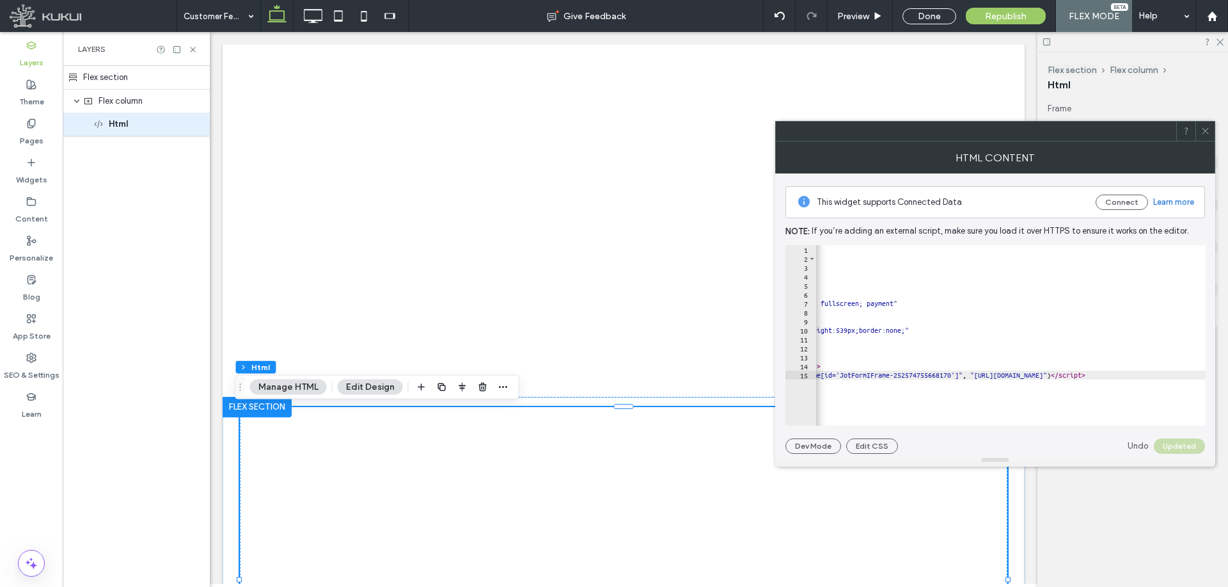
click at [1207, 134] on icon at bounding box center [1206, 131] width 10 height 10
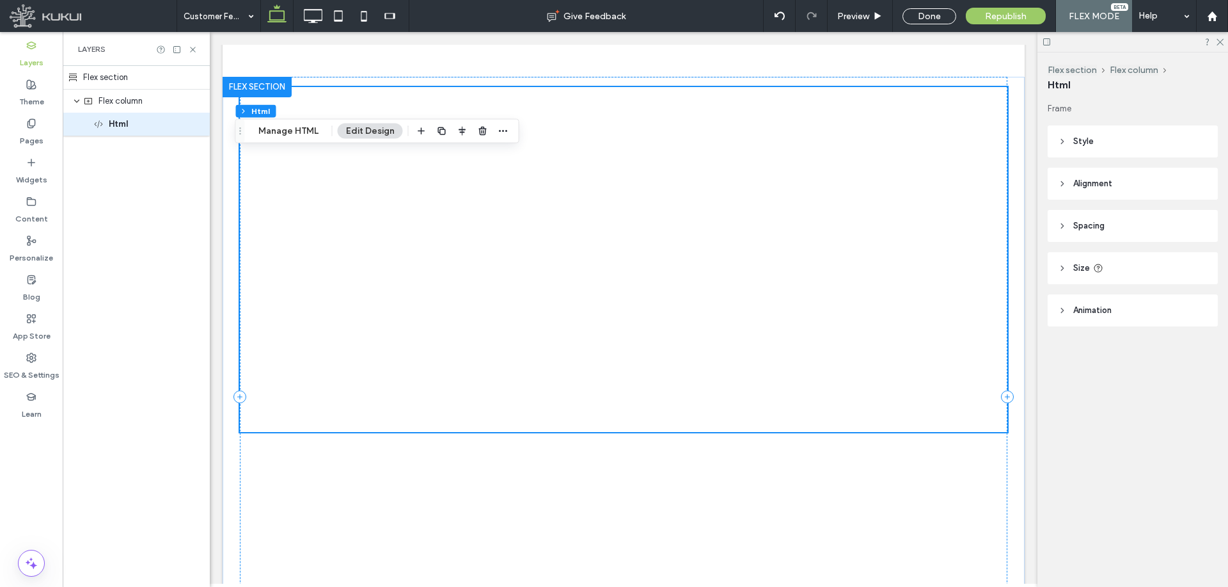
scroll to position [4576, 0]
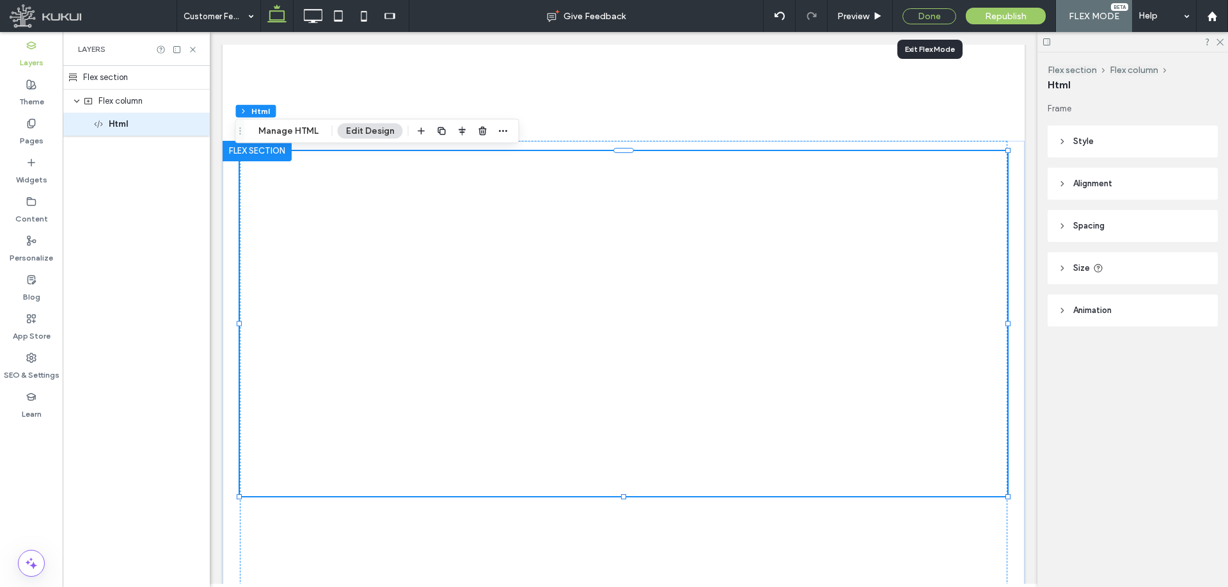
drag, startPoint x: 938, startPoint y: 19, endPoint x: 612, endPoint y: 358, distance: 471.0
click at [938, 18] on div "Done" at bounding box center [930, 16] width 54 height 16
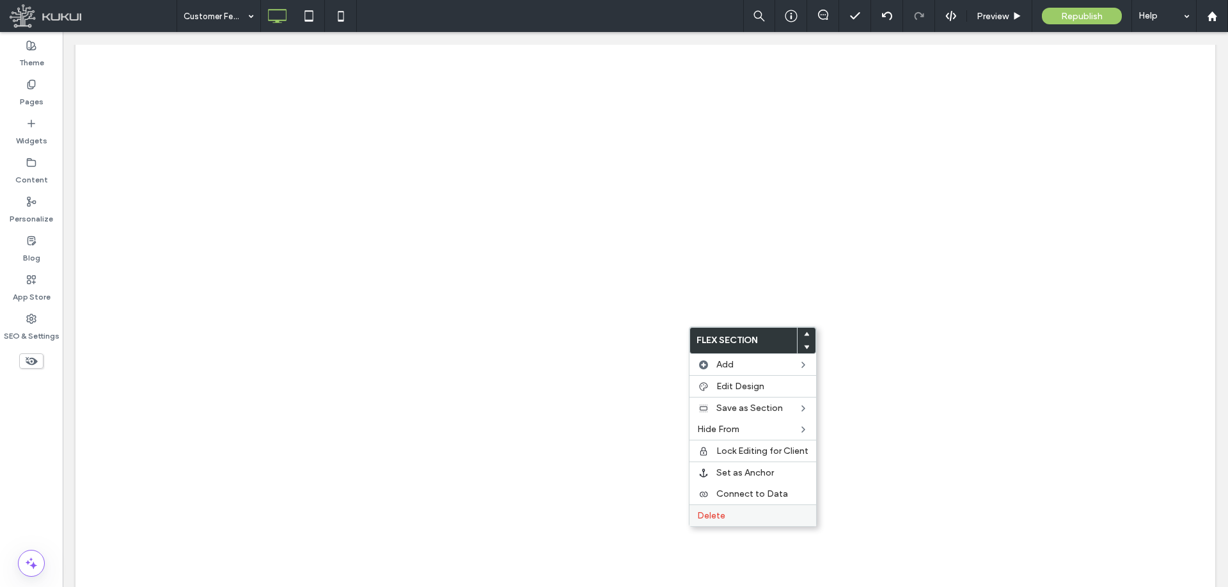
click at [735, 516] on label "Delete" at bounding box center [752, 515] width 111 height 11
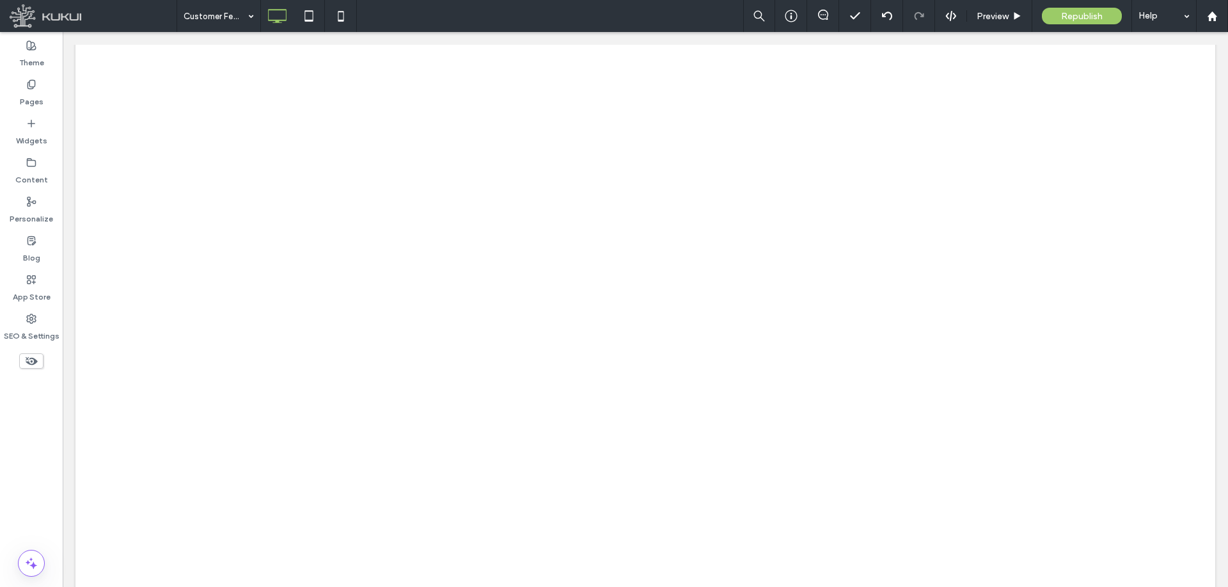
scroll to position [0, 0]
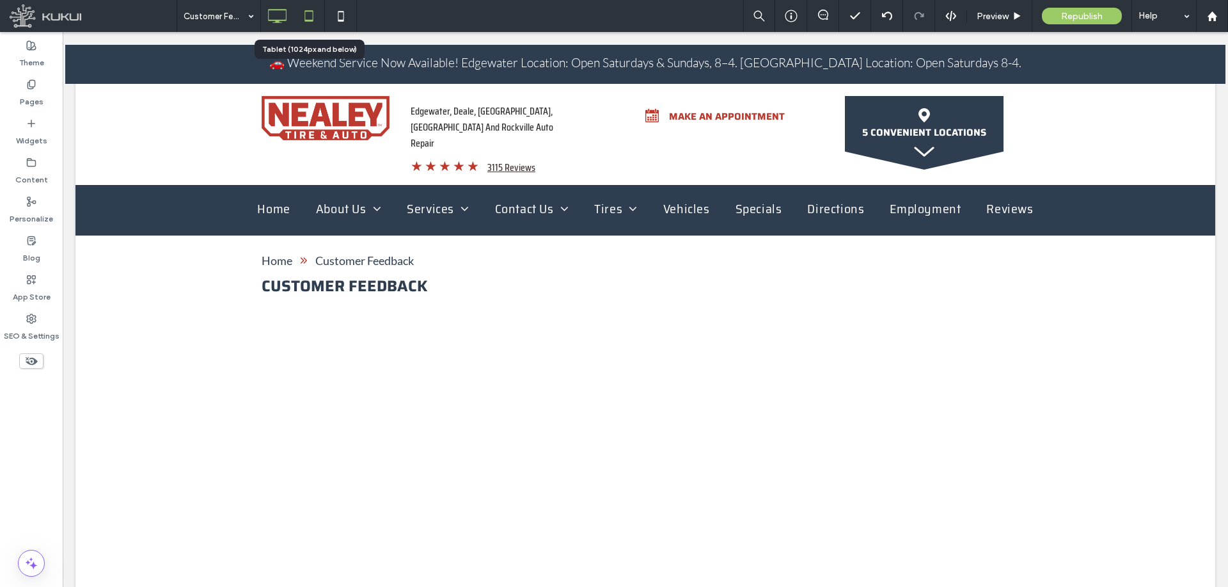
click at [311, 17] on icon at bounding box center [309, 16] width 26 height 26
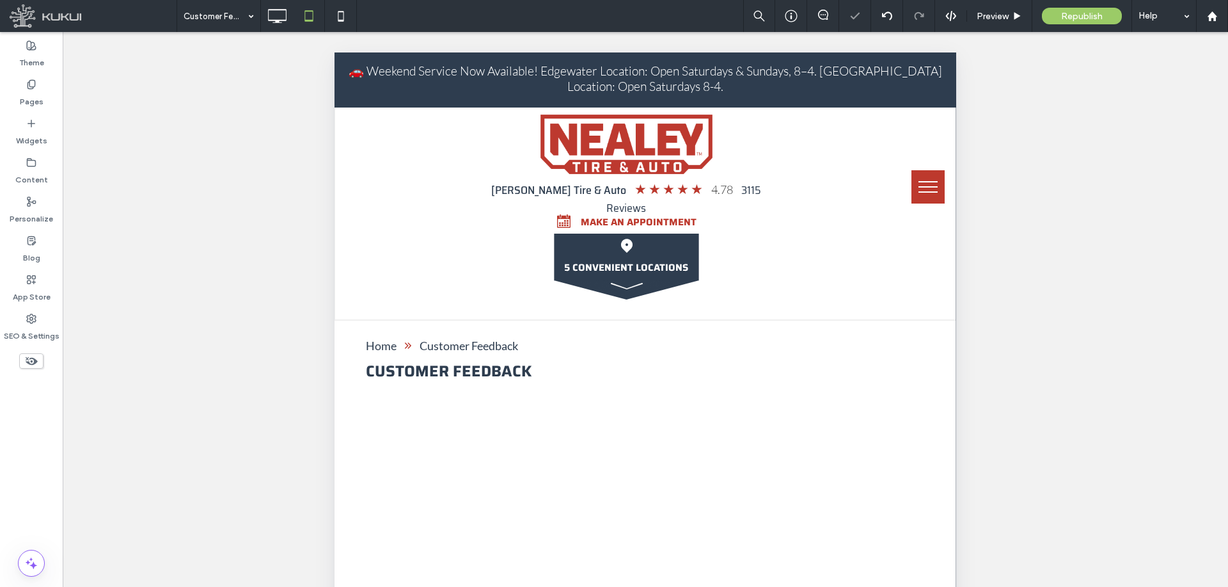
click at [346, 13] on icon at bounding box center [341, 16] width 26 height 26
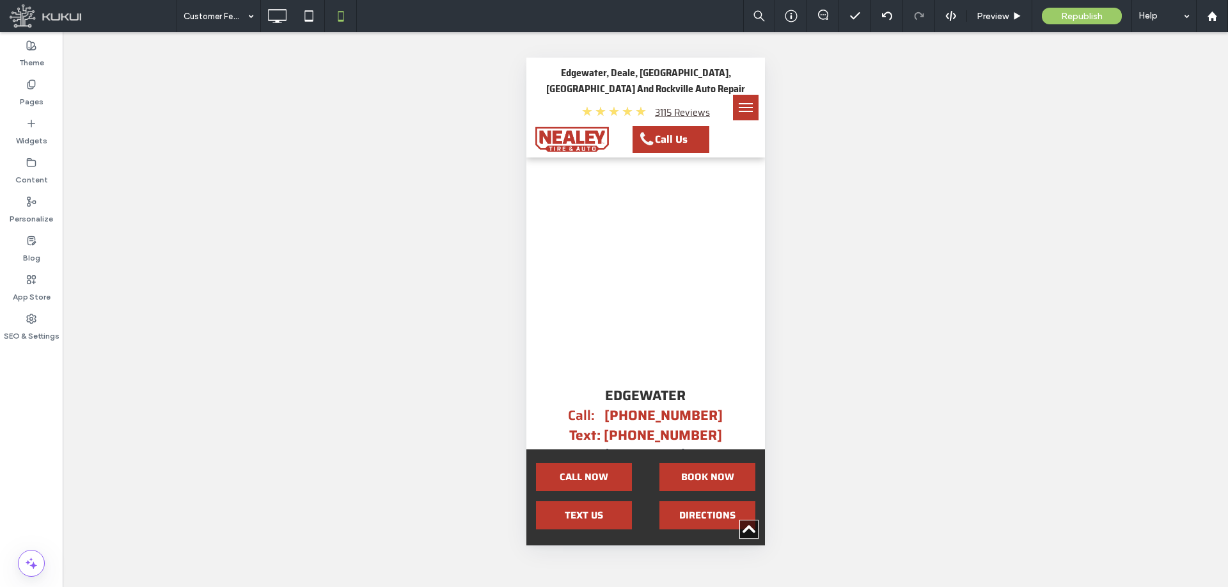
scroll to position [5430, 0]
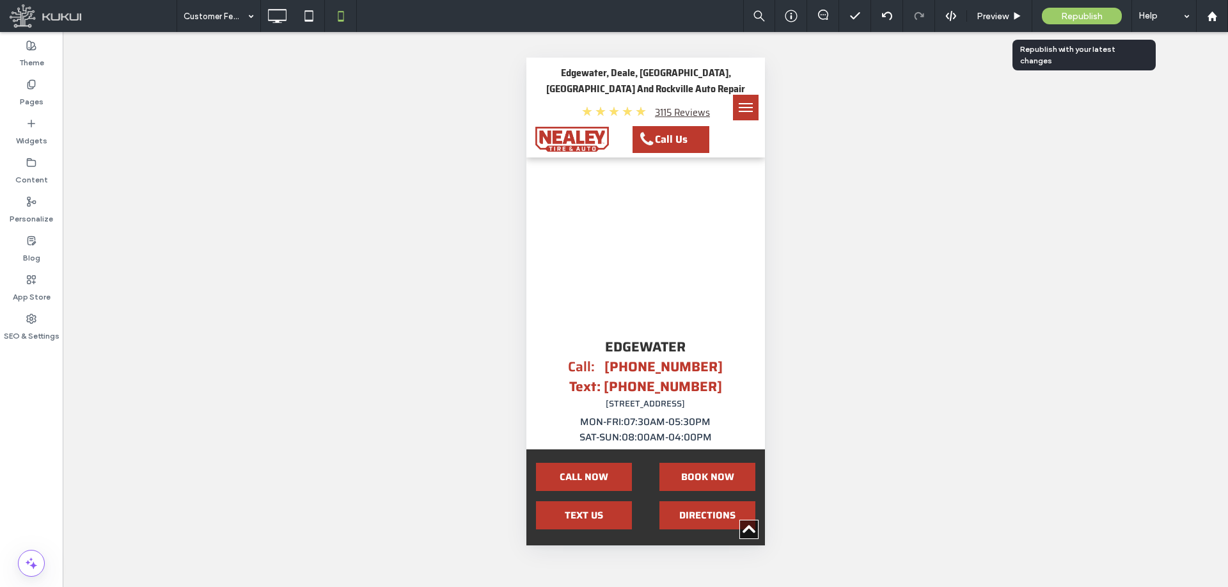
click at [1088, 17] on span "Republish" at bounding box center [1082, 16] width 42 height 11
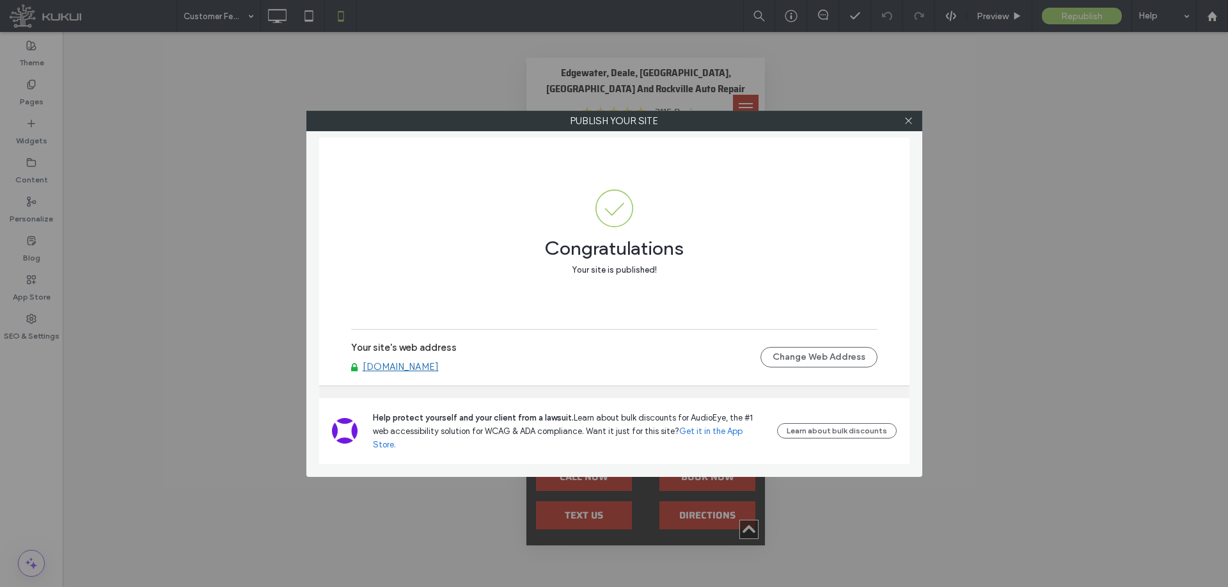
click at [430, 372] on link "[DOMAIN_NAME]" at bounding box center [401, 367] width 76 height 12
